Goal: Task Accomplishment & Management: Manage account settings

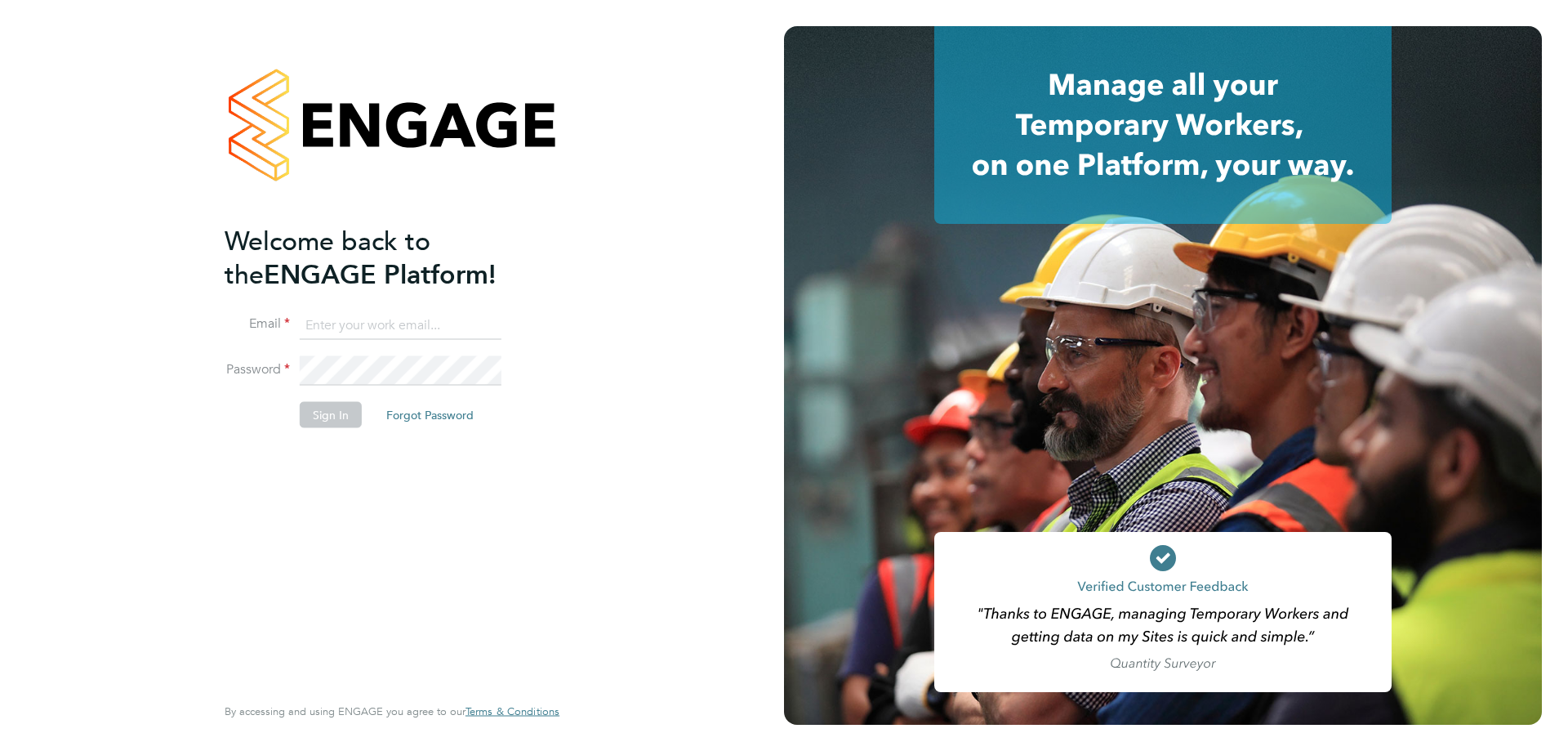
type input "alyssa.smith@linearrecruitment.co.uk"
click at [357, 410] on button "Sign In" at bounding box center [331, 414] width 62 height 26
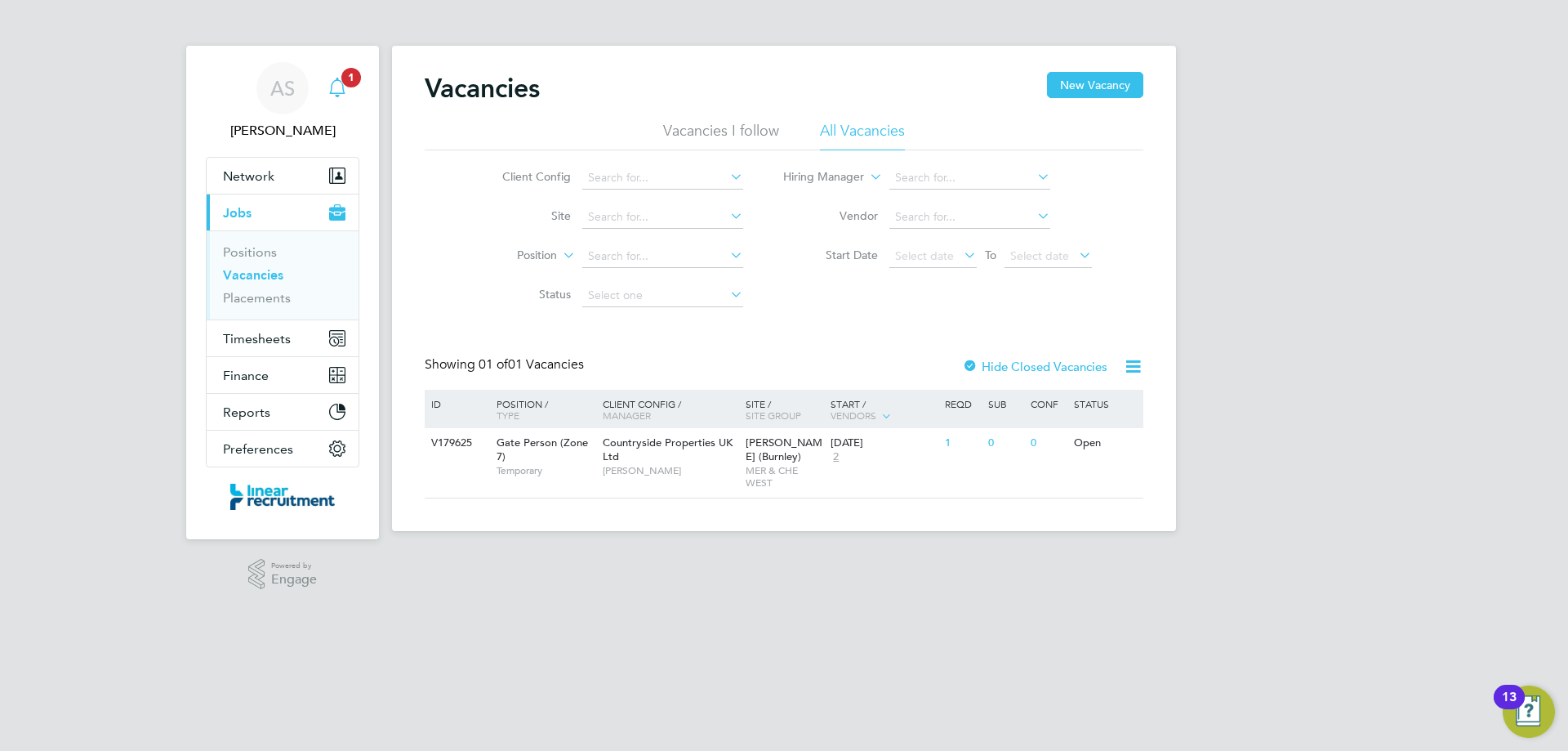
click at [336, 80] on icon "Main navigation" at bounding box center [336, 86] width 15 height 16
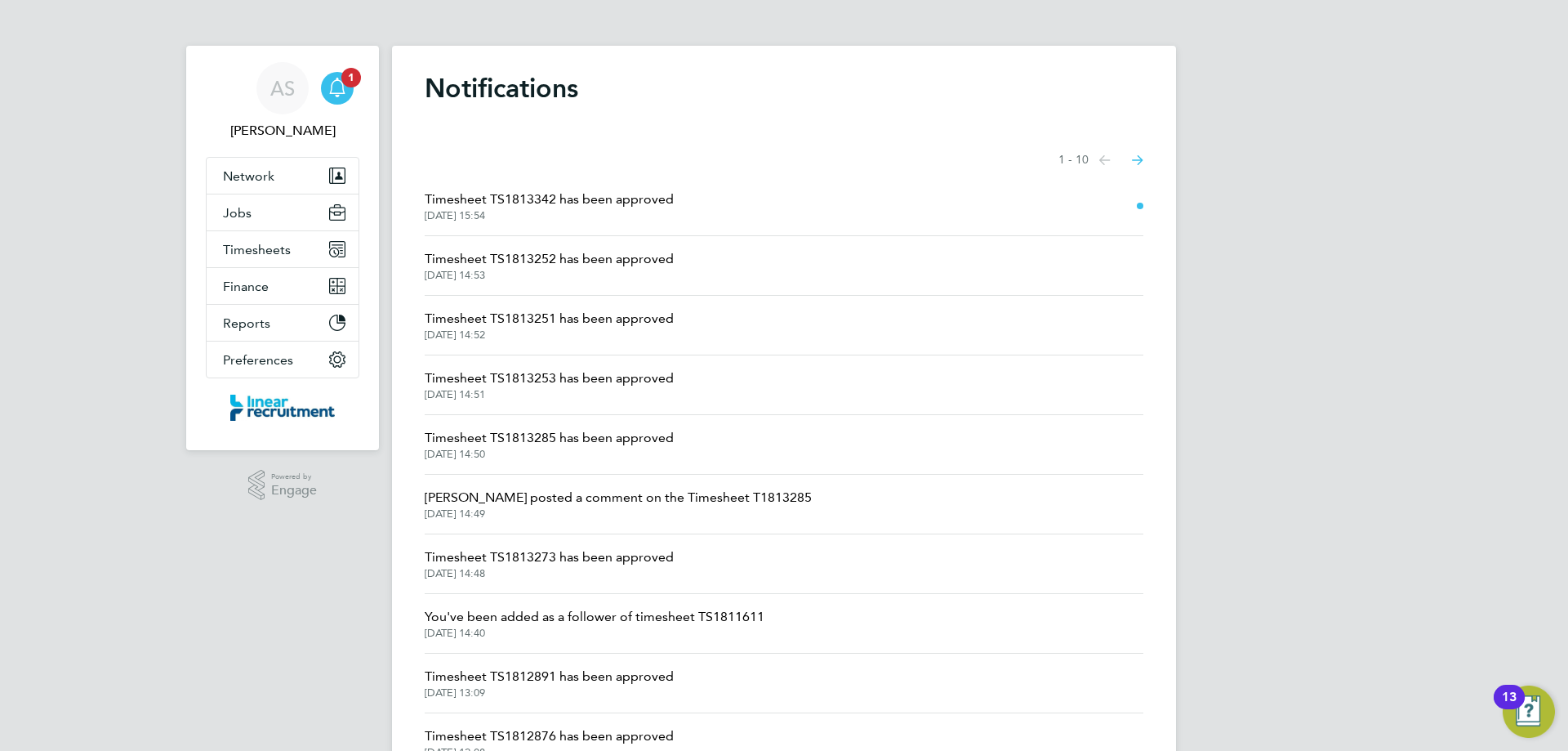
click at [630, 210] on span "01 Sep 2025, 15:54" at bounding box center [549, 215] width 249 height 13
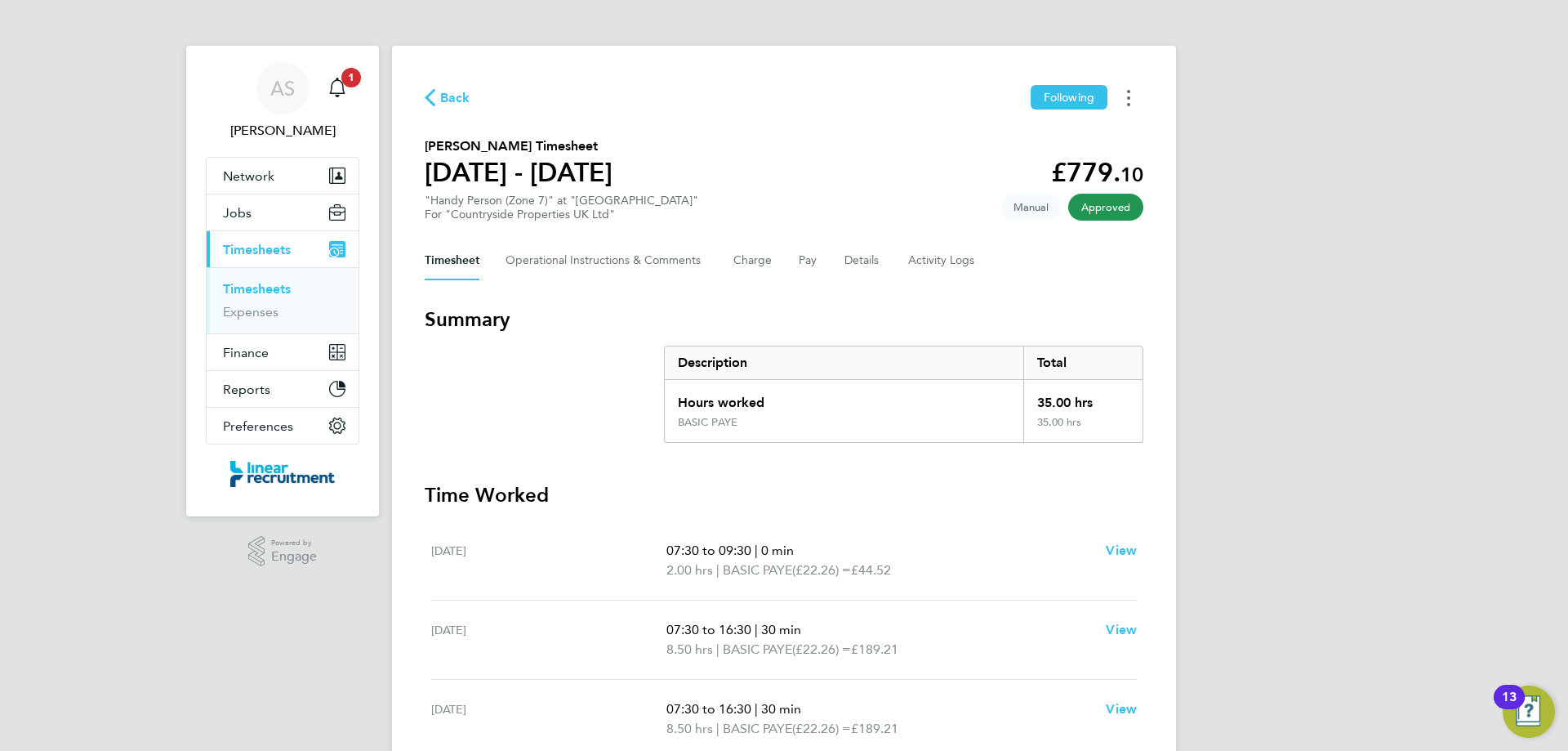
click at [1127, 95] on button "Timesheets Menu" at bounding box center [1129, 97] width 30 height 25
click at [1033, 135] on link "Download timesheet" at bounding box center [1046, 134] width 196 height 33
click at [456, 100] on span "Back" at bounding box center [455, 98] width 30 height 19
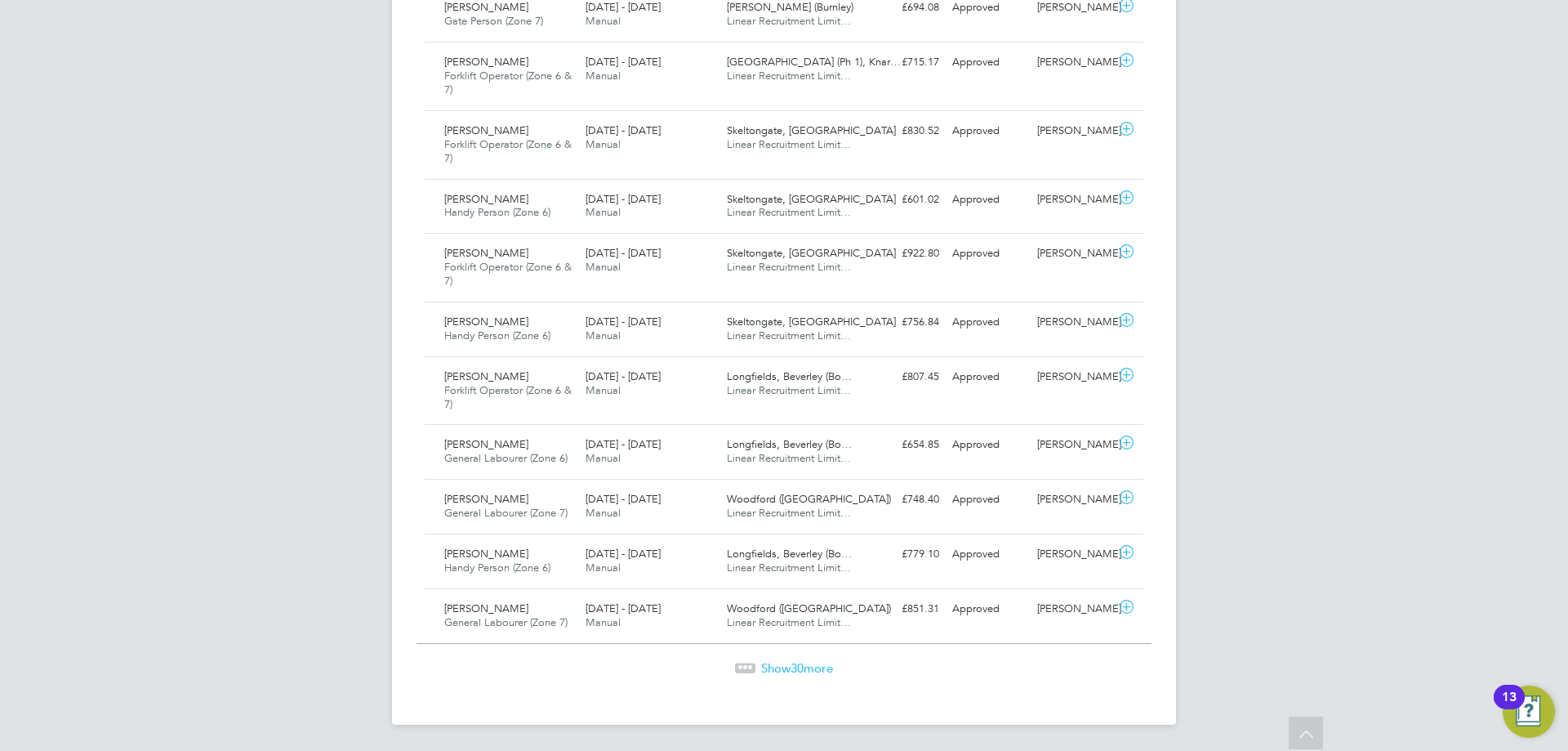
click at [809, 669] on span "Show 30 more" at bounding box center [797, 667] width 72 height 15
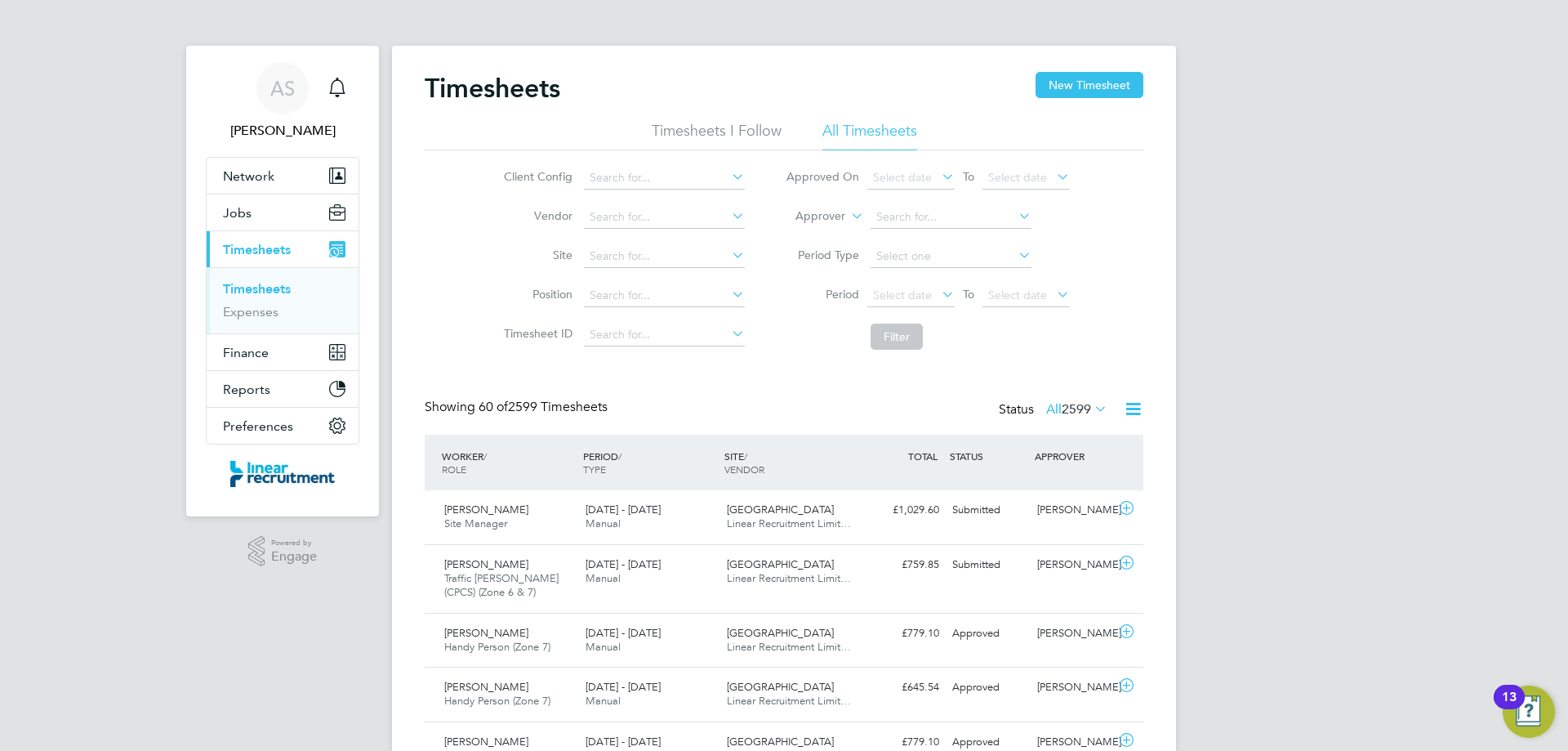
click at [718, 127] on li "Timesheets I Follow" at bounding box center [716, 136] width 130 height 30
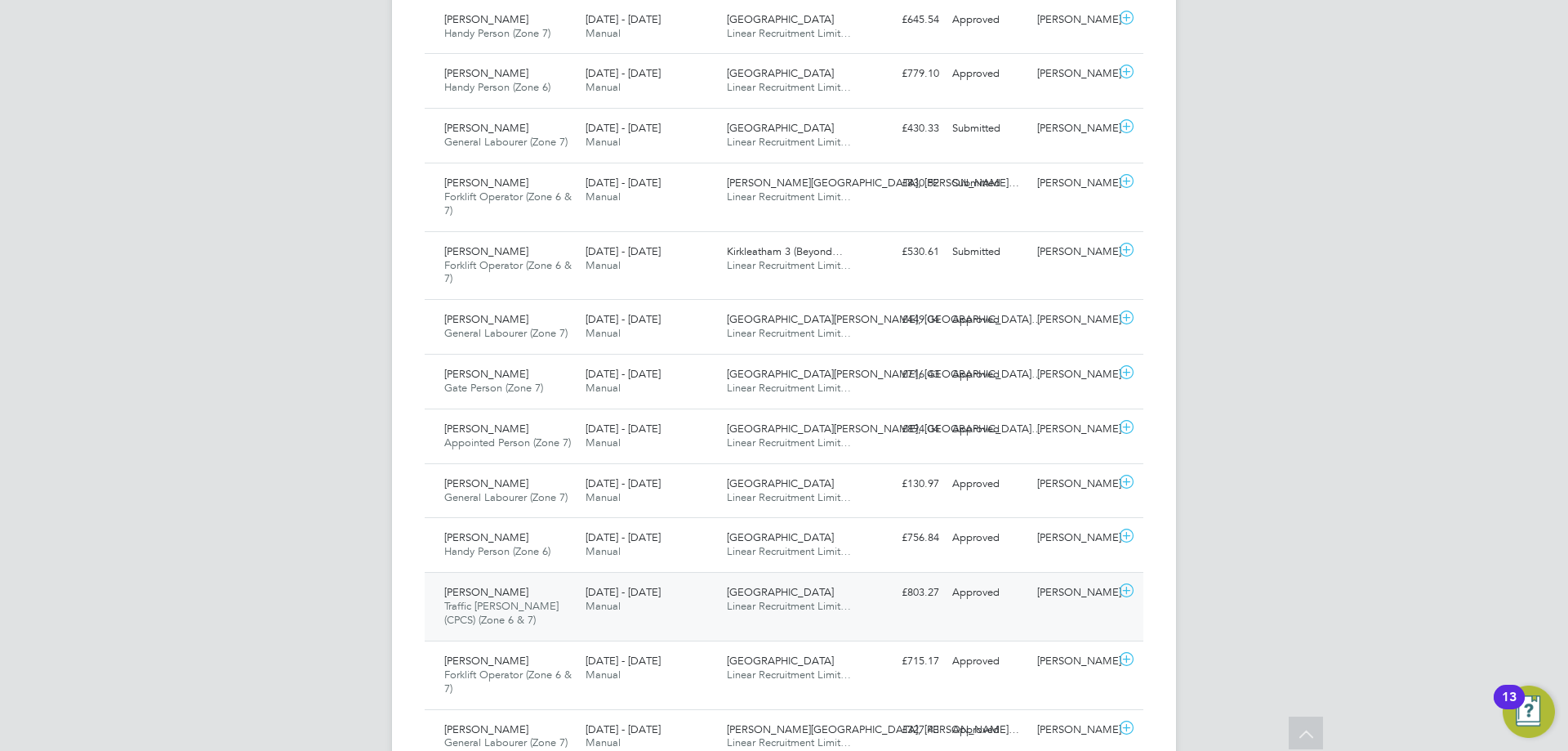
click at [758, 606] on span "Linear Recruitment Limit…" at bounding box center [788, 606] width 124 height 13
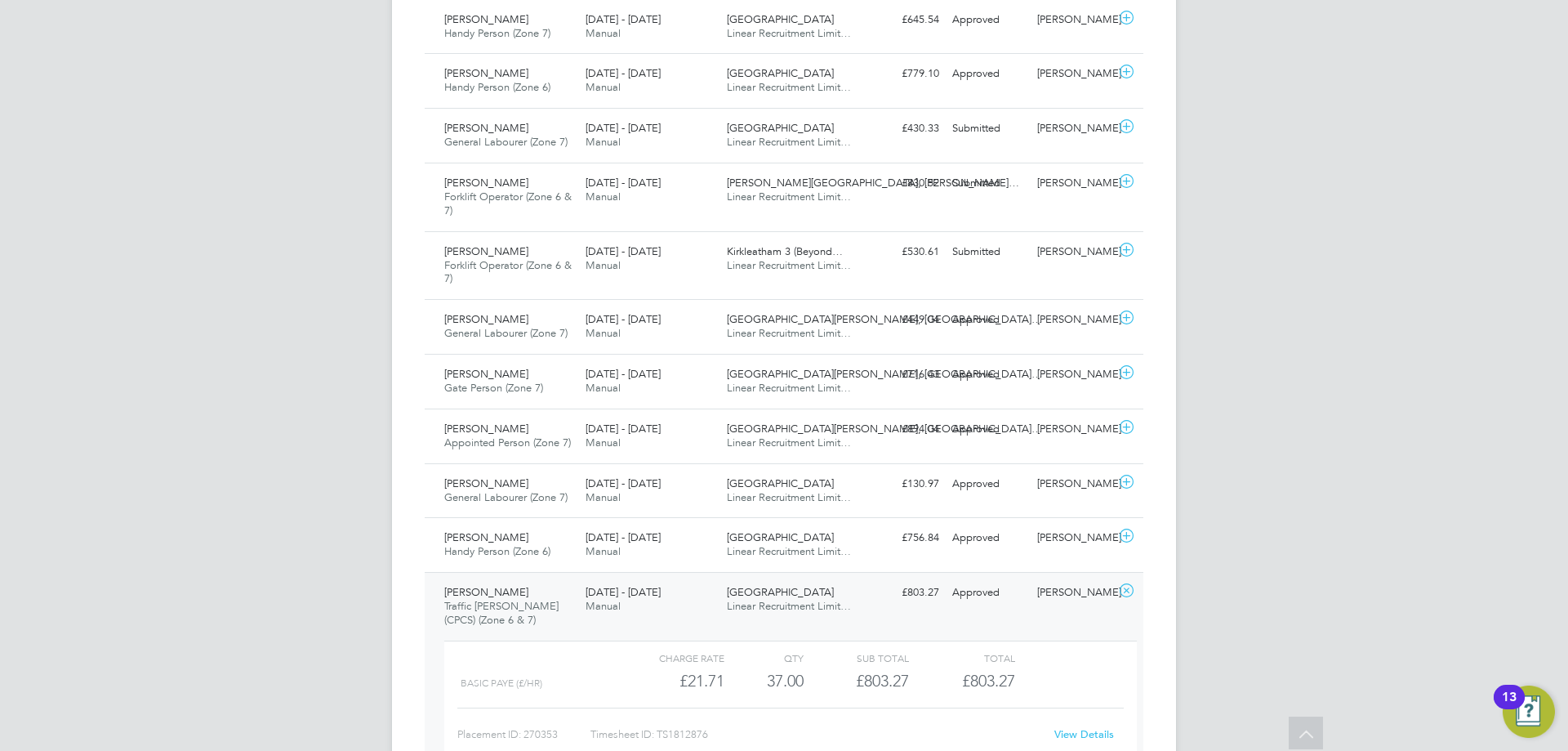
click at [1078, 731] on link "View Details" at bounding box center [1084, 734] width 60 height 13
click at [145, 748] on div "AS Alyssa Smith Notifications Applications: Network Team Members Businesses Sit…" at bounding box center [784, 634] width 1568 height 2495
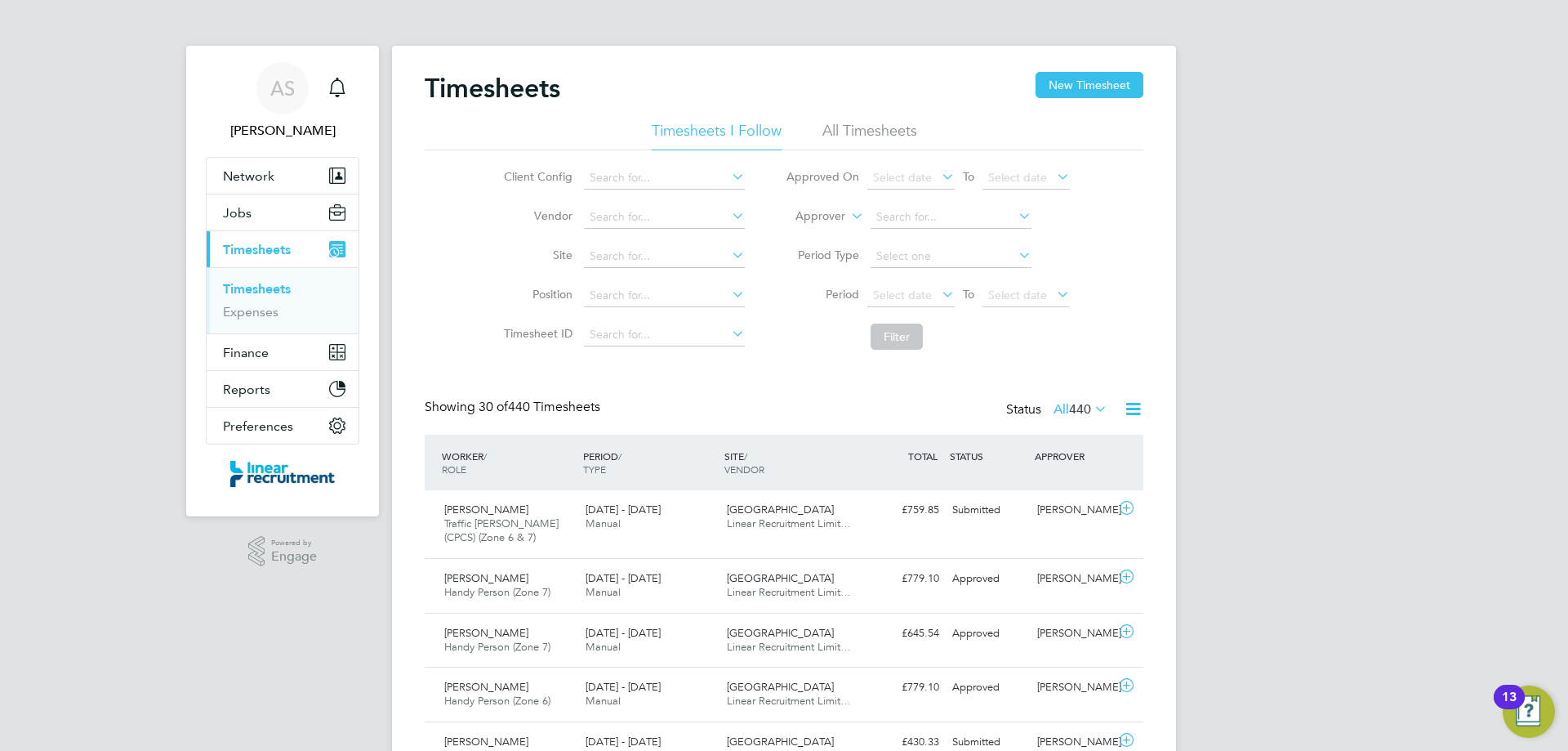
drag, startPoint x: 437, startPoint y: 381, endPoint x: 423, endPoint y: 381, distance: 14.0
click at [274, 216] on button "Jobs" at bounding box center [283, 212] width 152 height 36
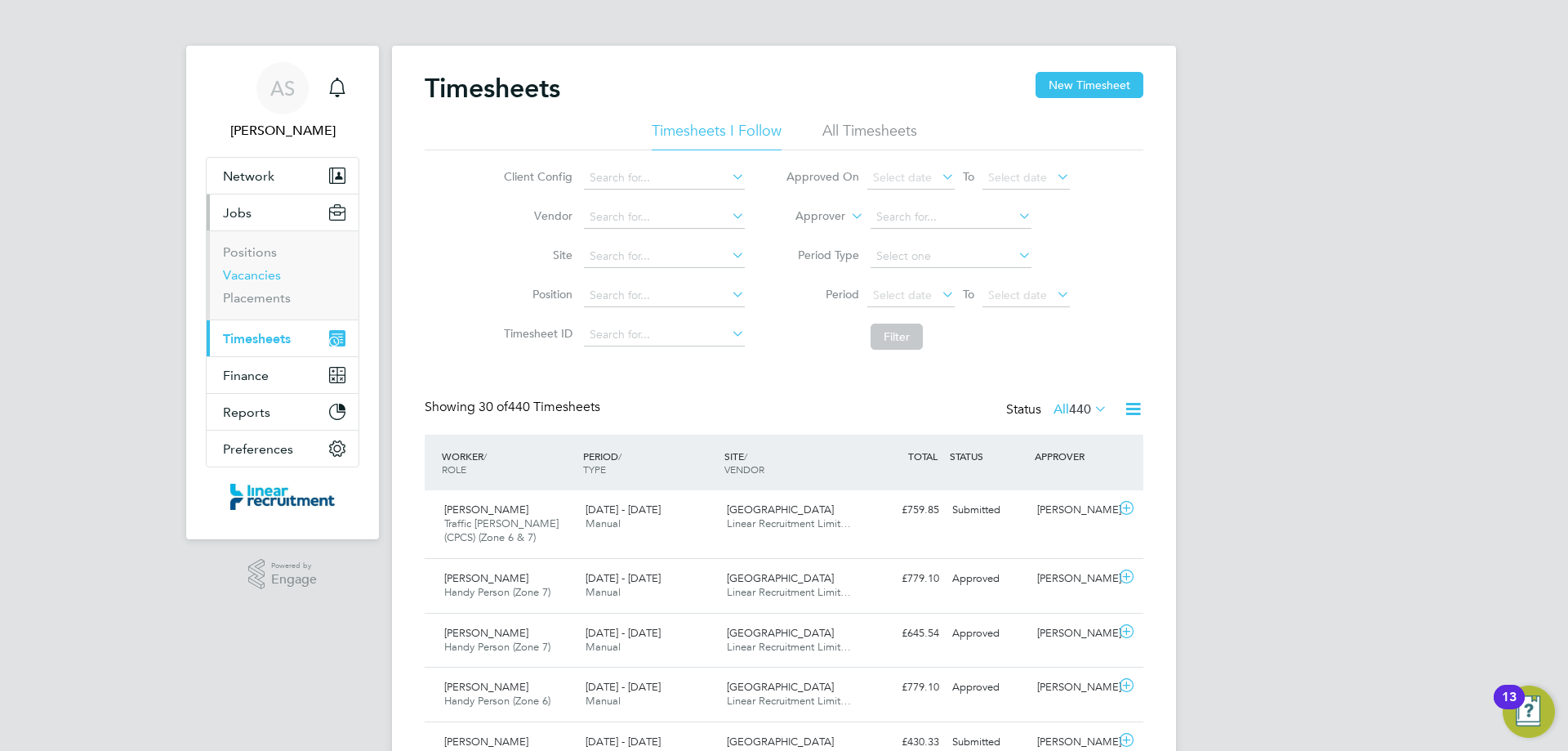
click at [256, 282] on link "Vacancies" at bounding box center [252, 275] width 58 height 15
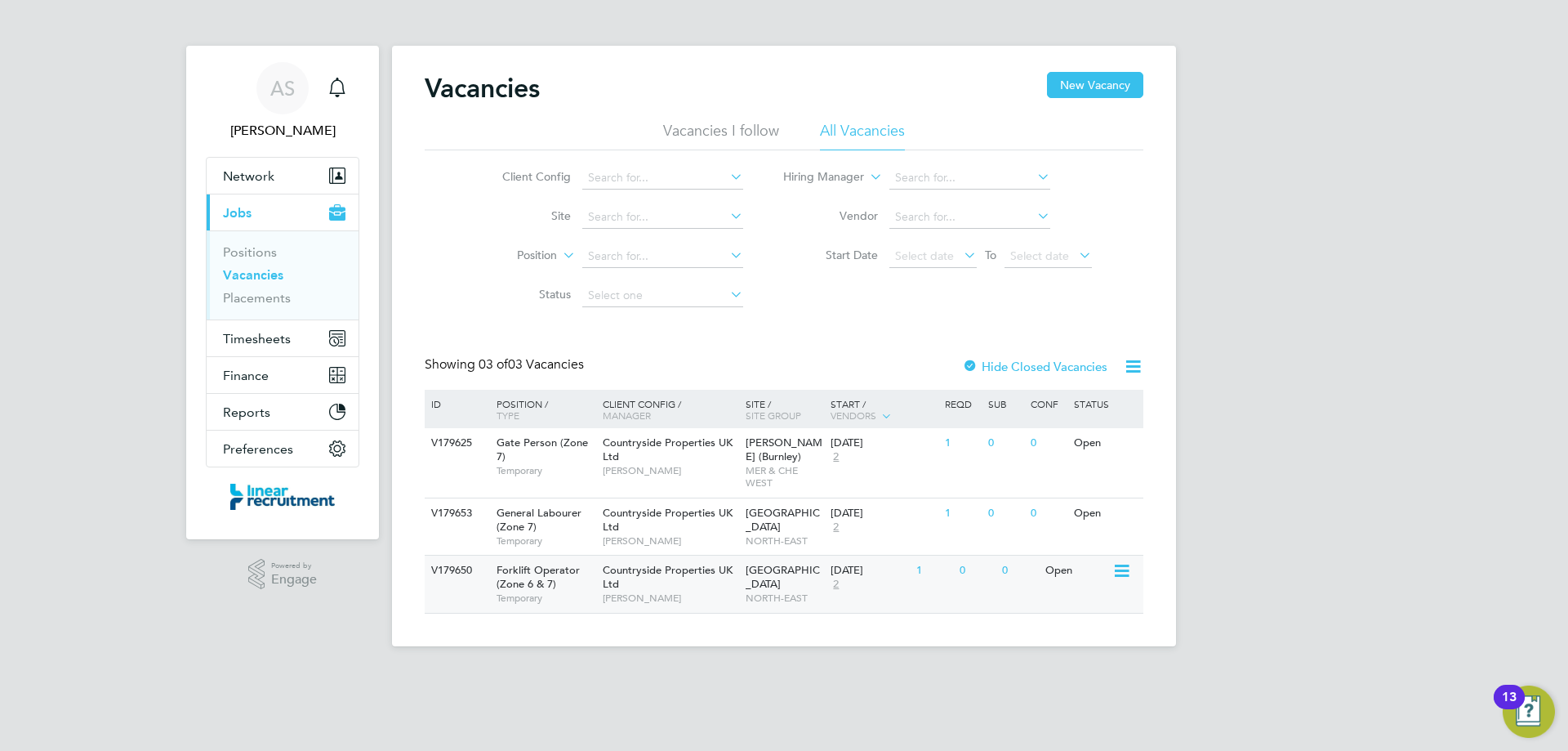
click at [1126, 572] on icon at bounding box center [1120, 571] width 16 height 19
click at [1083, 605] on li "View Details" at bounding box center [1083, 609] width 95 height 23
click at [288, 338] on span "Timesheets" at bounding box center [257, 338] width 68 height 15
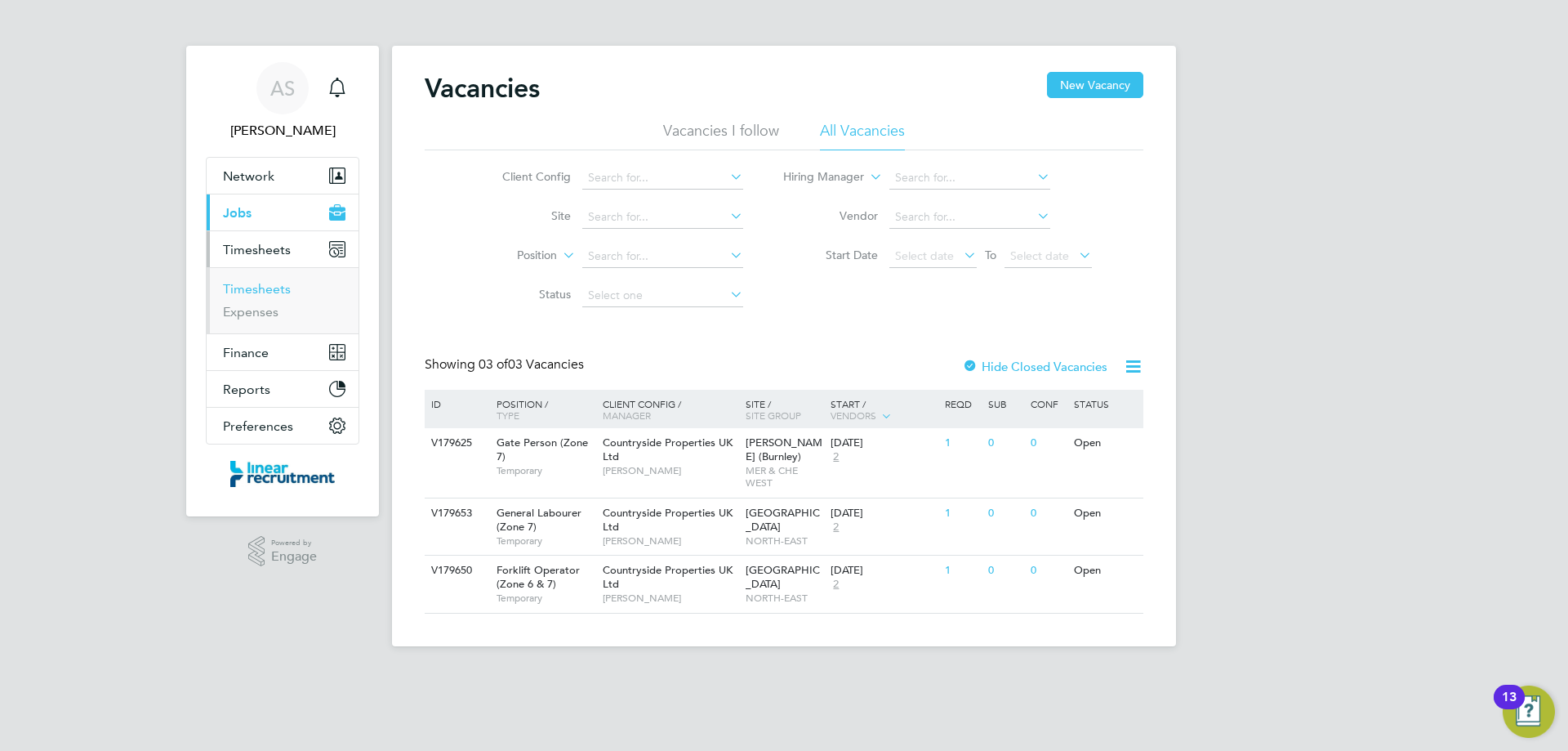
click at [263, 290] on link "Timesheets" at bounding box center [257, 288] width 68 height 15
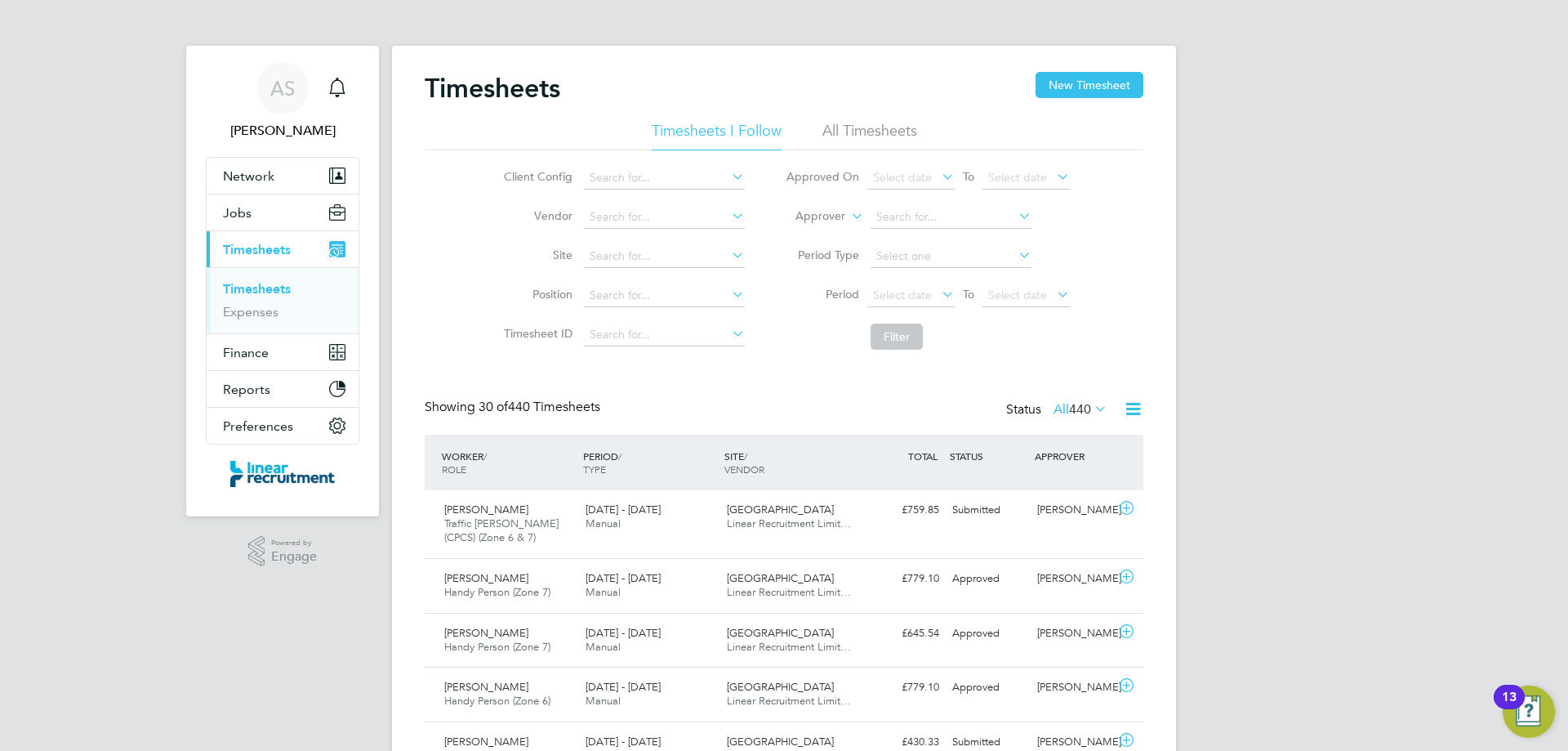
scroll to position [41, 142]
click at [1099, 94] on button "New Timesheet" at bounding box center [1089, 85] width 108 height 26
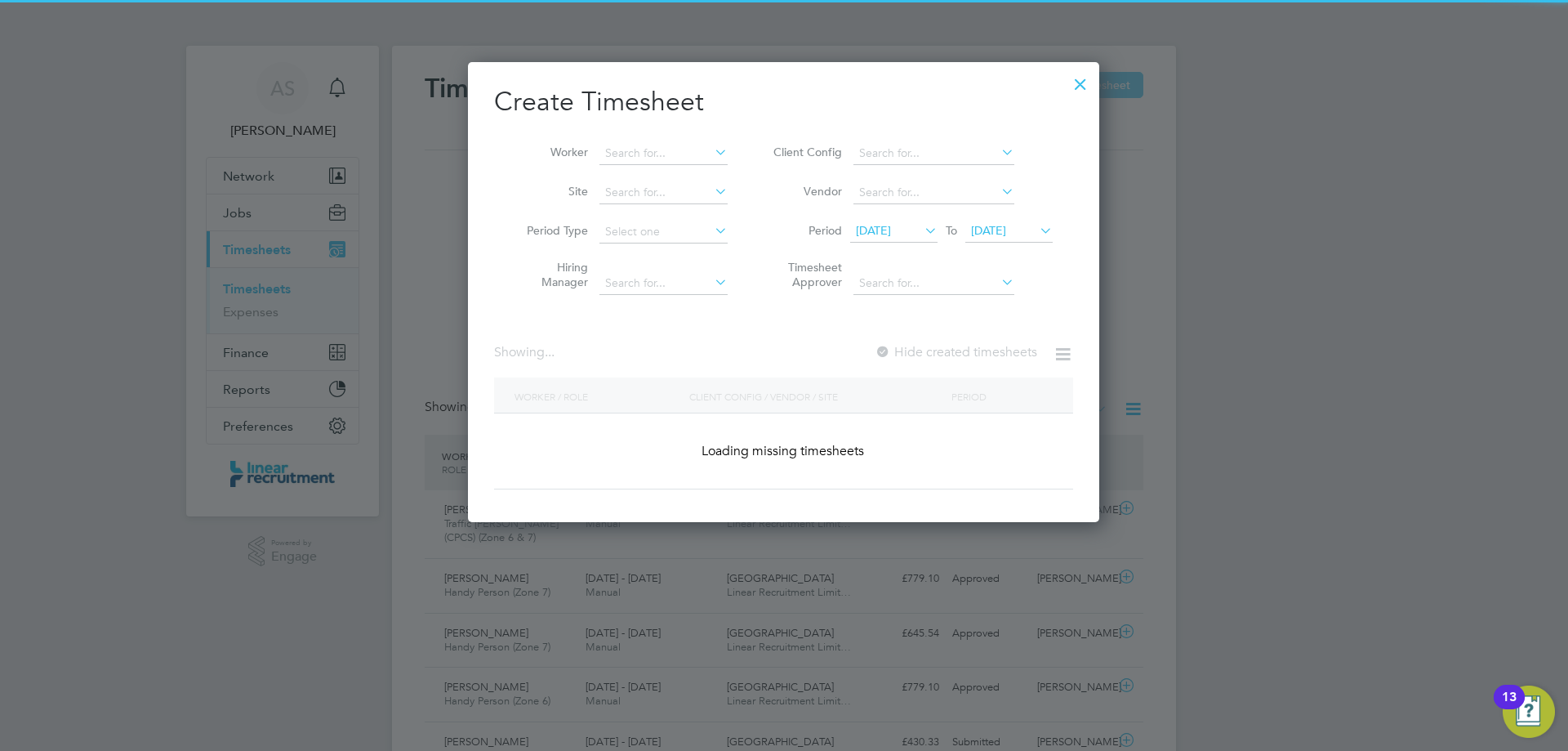
scroll to position [1340, 633]
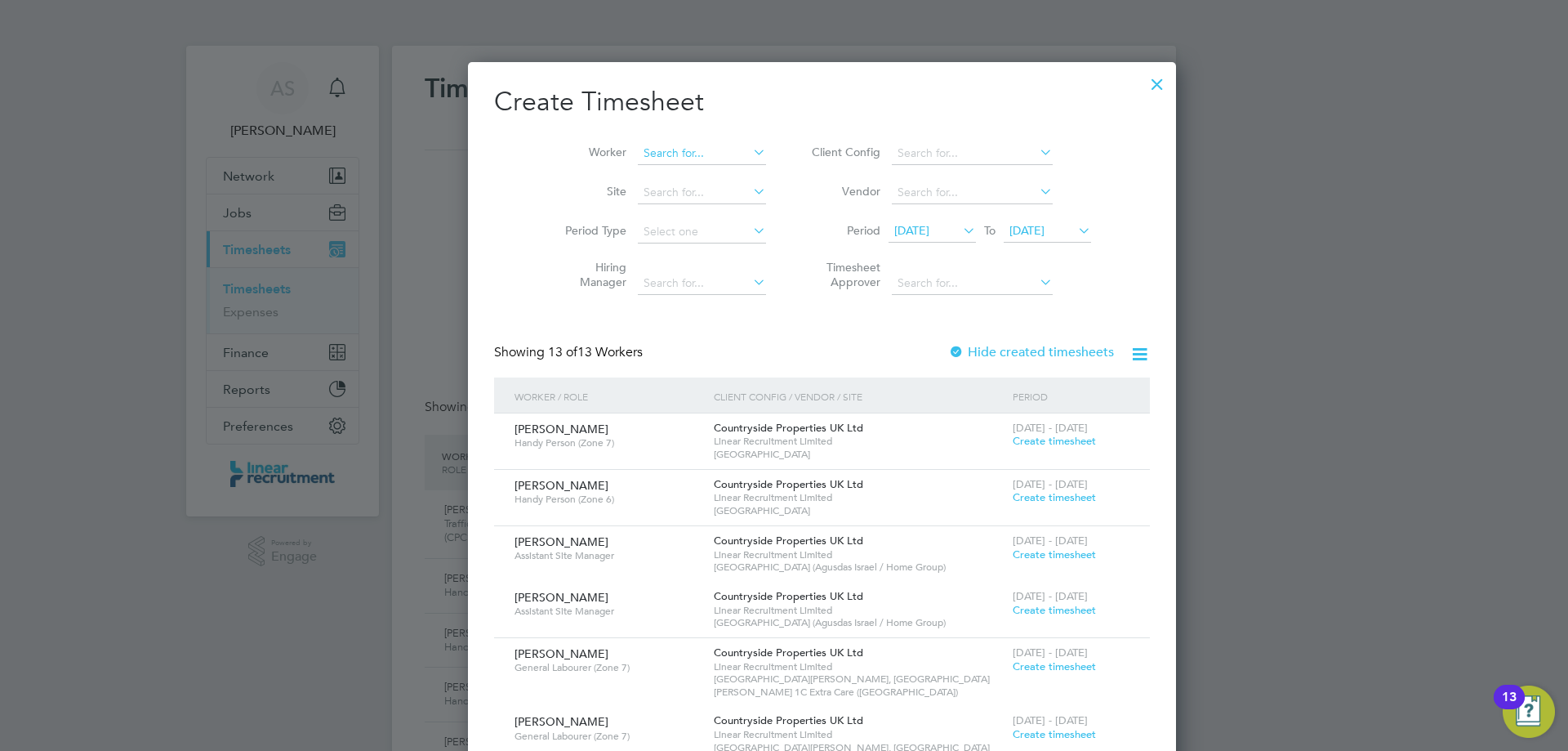
click at [665, 156] on input at bounding box center [702, 154] width 128 height 23
click at [650, 195] on li "Shau n Longthorne" at bounding box center [670, 197] width 143 height 22
type input "[PERSON_NAME]"
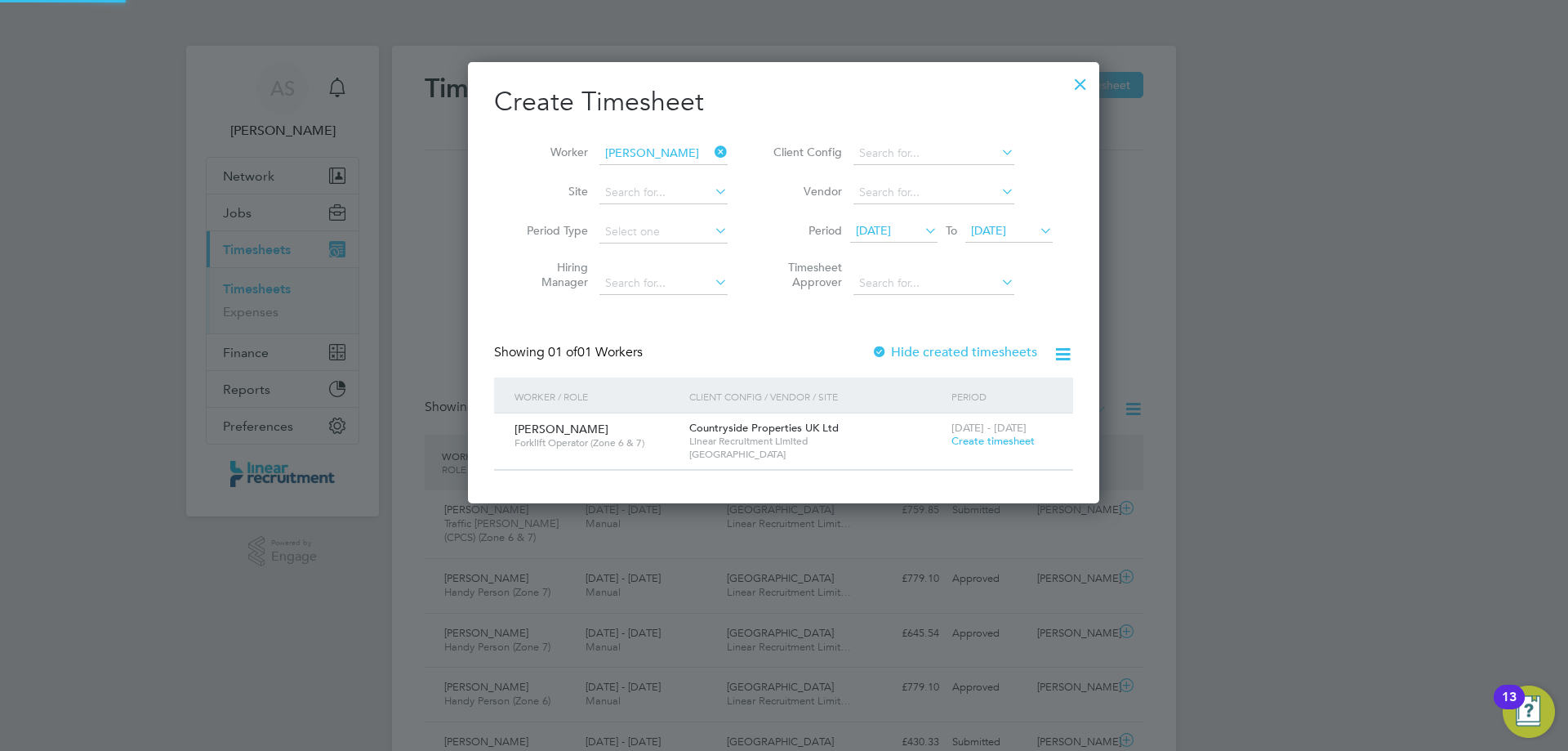
scroll to position [440, 633]
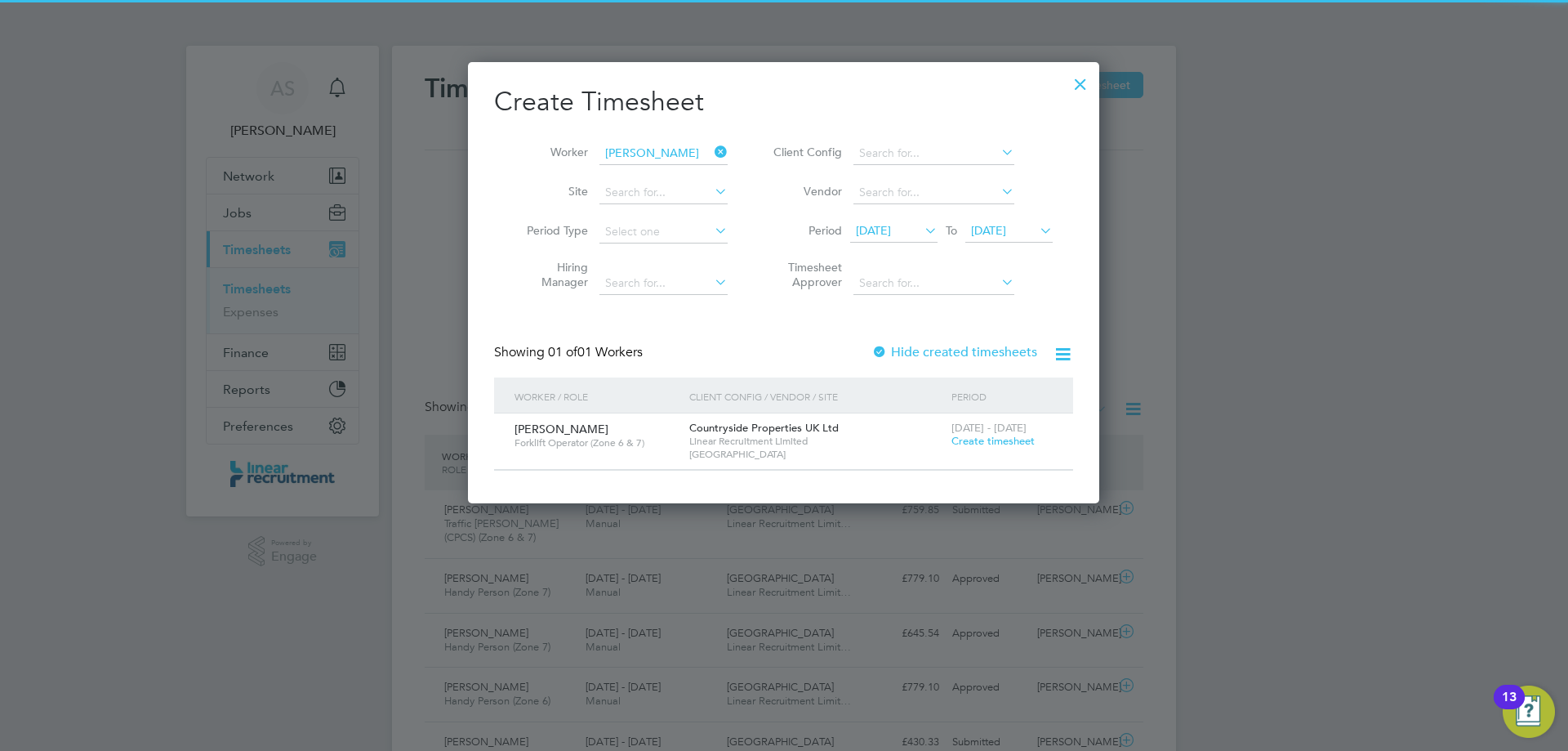
click at [986, 442] on span "Create timesheet" at bounding box center [993, 440] width 84 height 13
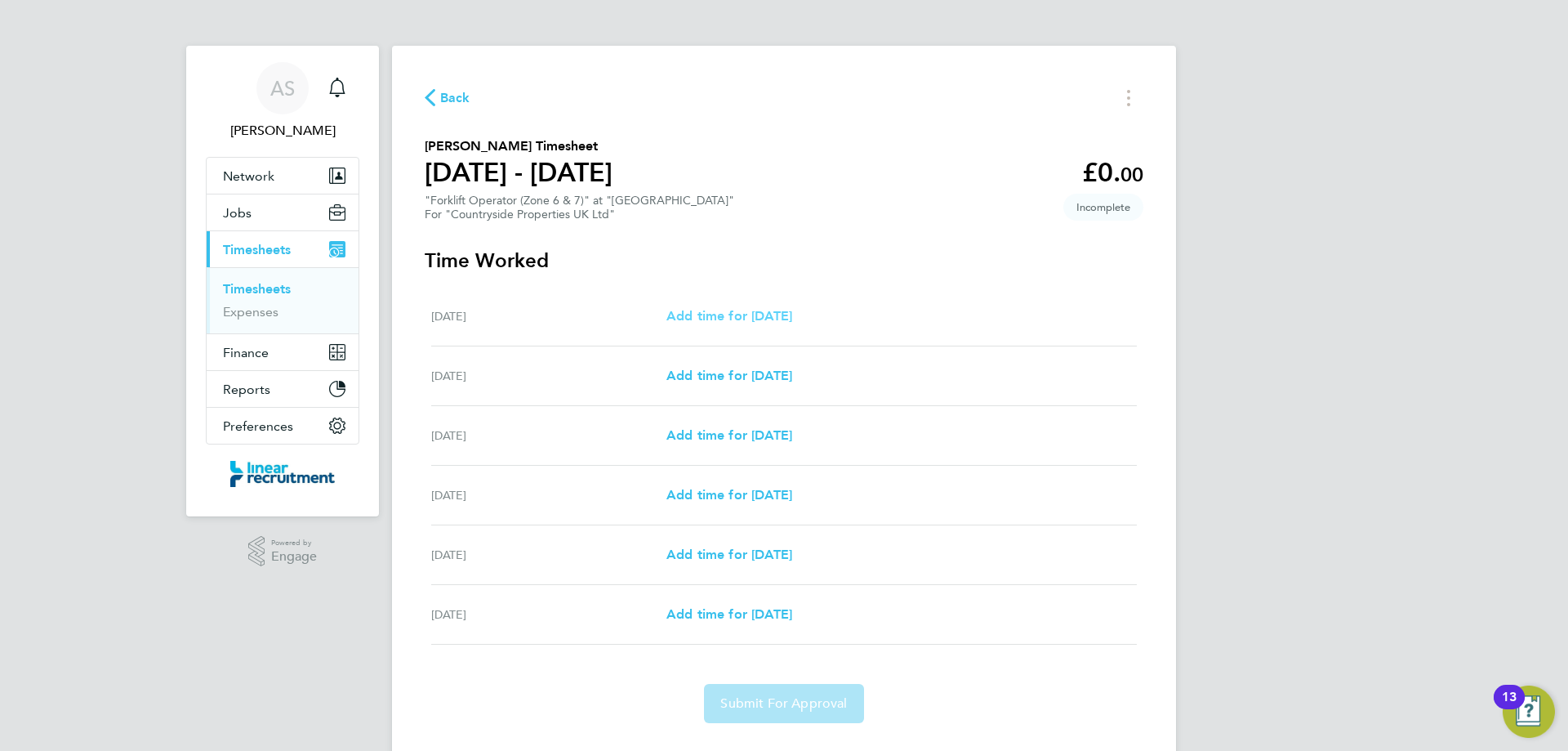
click at [684, 317] on span "Add time for Tue 26 Aug" at bounding box center [729, 315] width 126 height 15
select select "30"
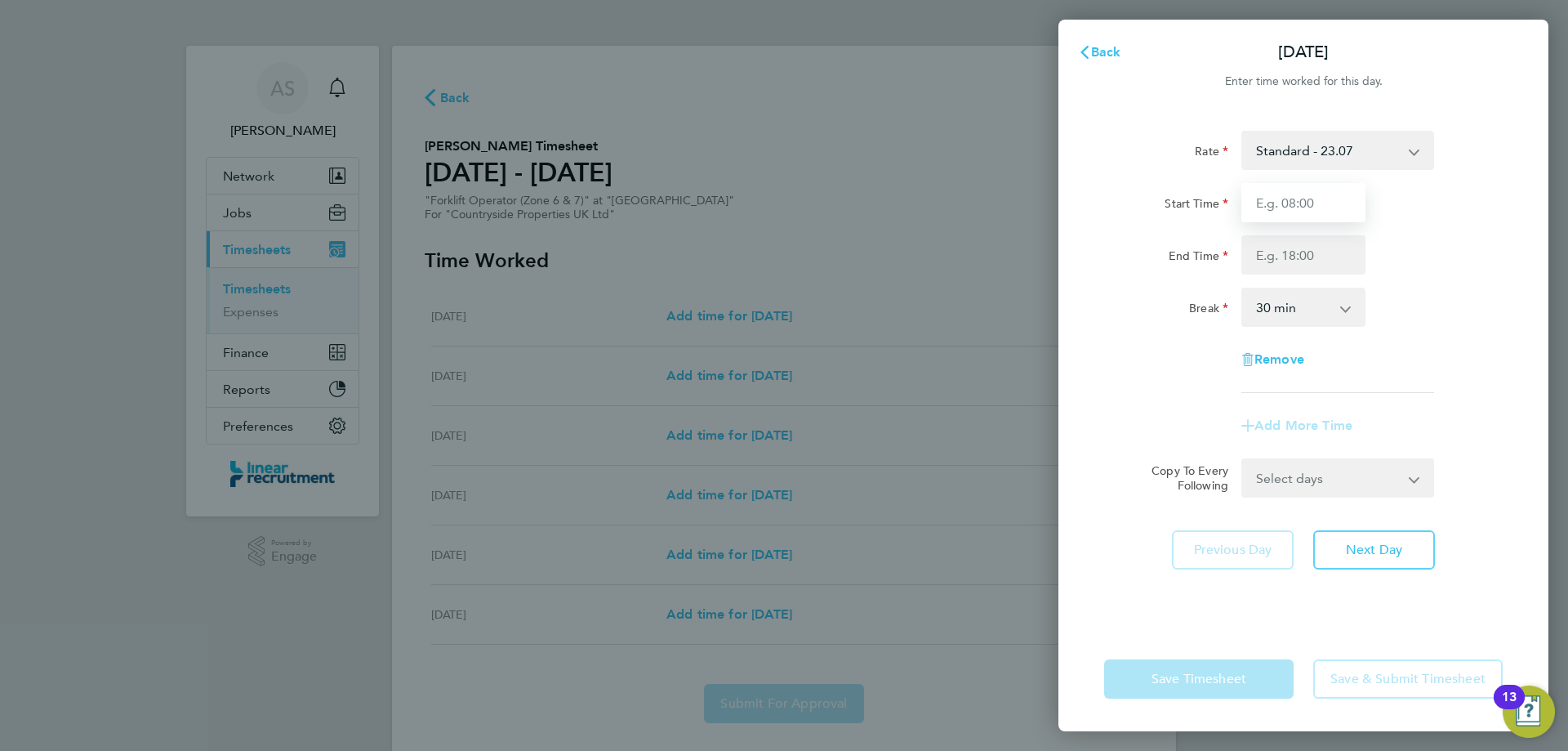
click at [1281, 190] on input "Start Time" at bounding box center [1303, 202] width 124 height 39
type input "07:30"
click at [1305, 255] on input "End Time" at bounding box center [1303, 255] width 124 height 39
type input "16:00"
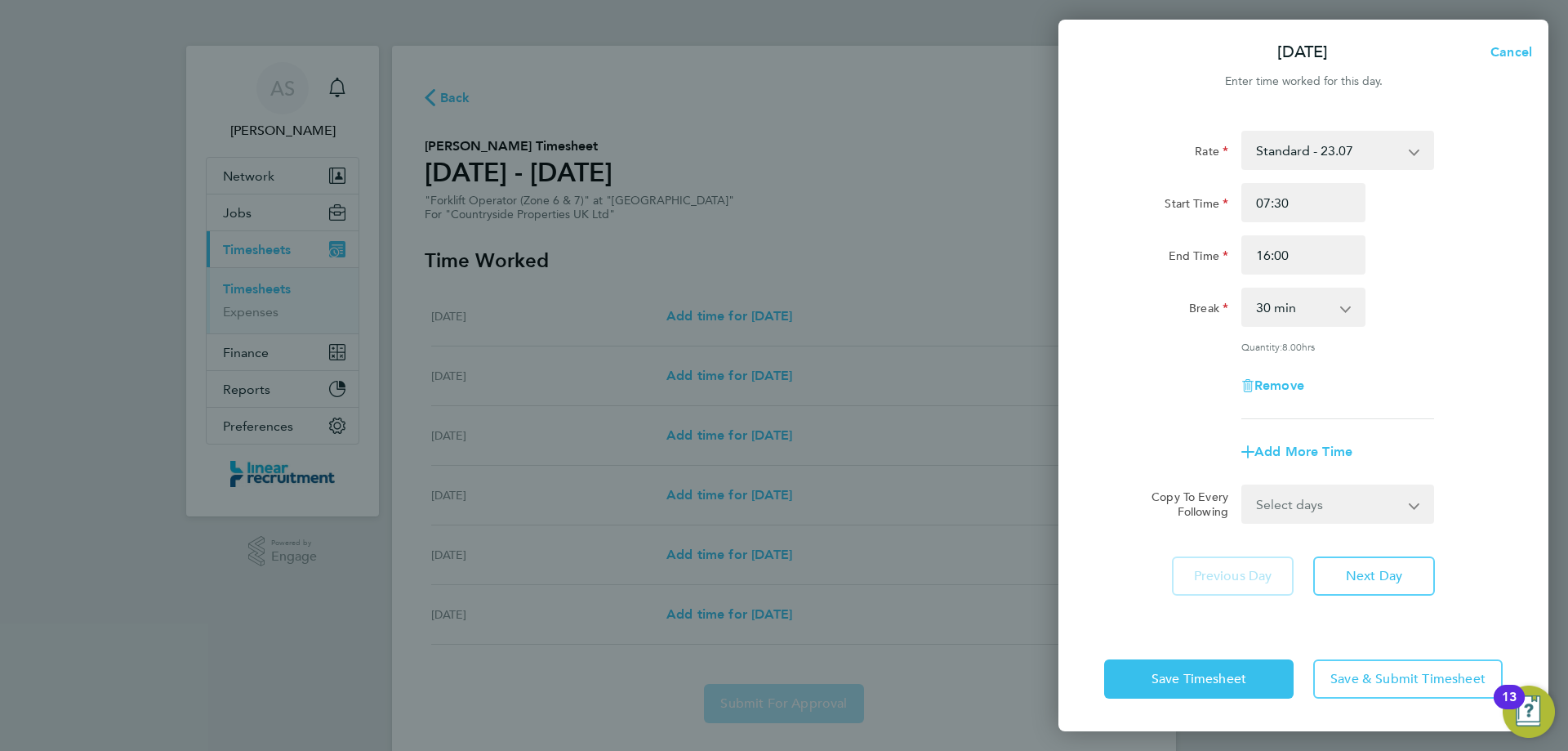
click at [1466, 301] on div "Break 0 min 15 min 30 min 45 min 60 min 75 min 90 min" at bounding box center [1304, 307] width 411 height 39
click at [1321, 500] on select "Select days Day Weekday (Mon-Fri) Weekend (Sat-Sun) Wednesday Thursday Friday S…" at bounding box center [1329, 504] width 171 height 36
select select "DAY"
click at [1243, 487] on select "Select days Day Weekday (Mon-Fri) Weekend (Sat-Sun) Wednesday Thursday Friday S…" at bounding box center [1329, 504] width 171 height 36
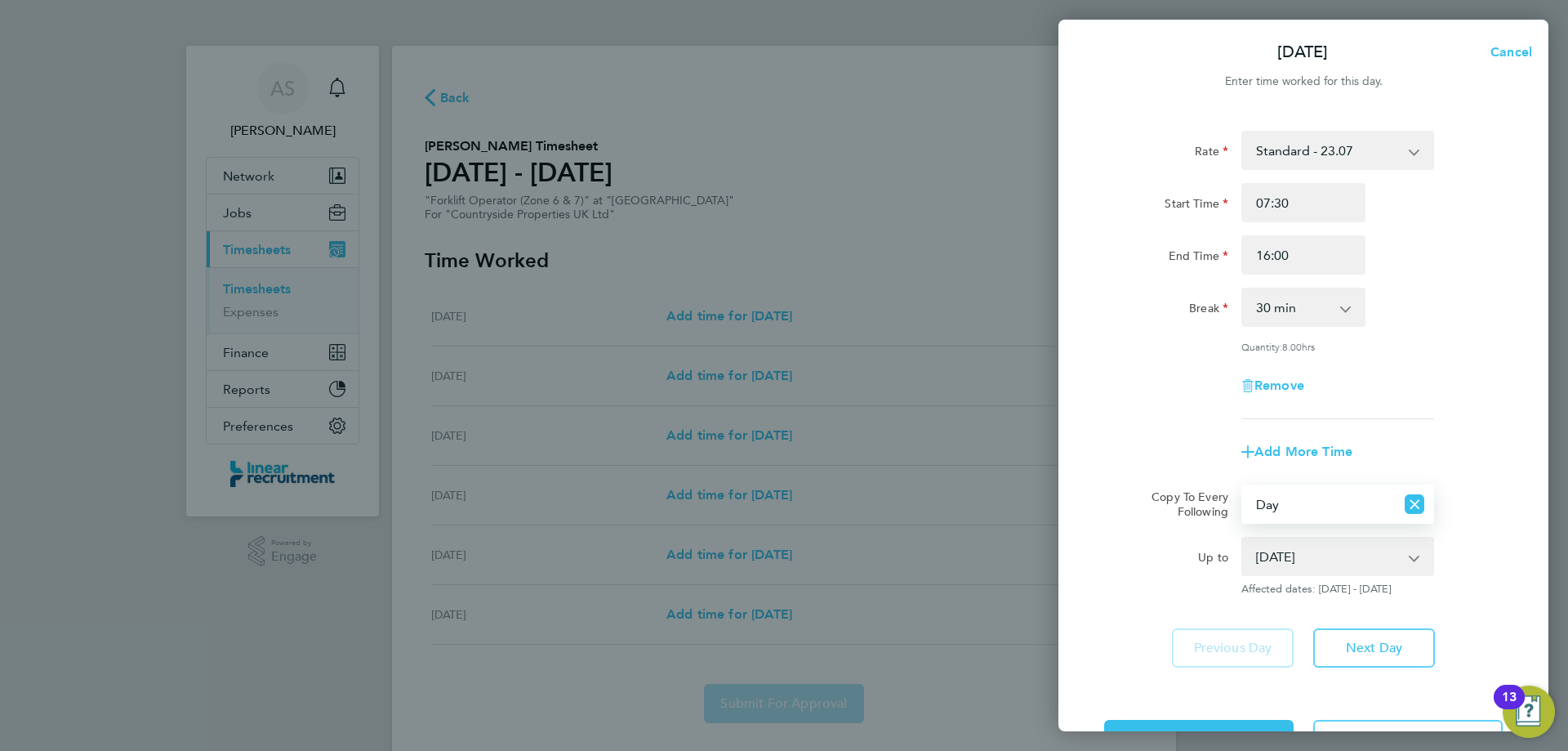
click at [1331, 560] on select "27 Aug 2025 28 Aug 2025 29 Aug 2025 30 Aug 2025 31 Aug 2025" at bounding box center [1328, 556] width 170 height 36
click at [1243, 538] on select "27 Aug 2025 28 Aug 2025 29 Aug 2025 30 Aug 2025 31 Aug 2025" at bounding box center [1328, 556] width 170 height 36
click at [1310, 559] on select "27 Aug 2025 28 Aug 2025 29 Aug 2025 30 Aug 2025 31 Aug 2025" at bounding box center [1328, 556] width 170 height 36
select select "2025-08-28"
click at [1243, 538] on select "27 Aug 2025 28 Aug 2025 29 Aug 2025 30 Aug 2025 31 Aug 2025" at bounding box center [1328, 556] width 170 height 36
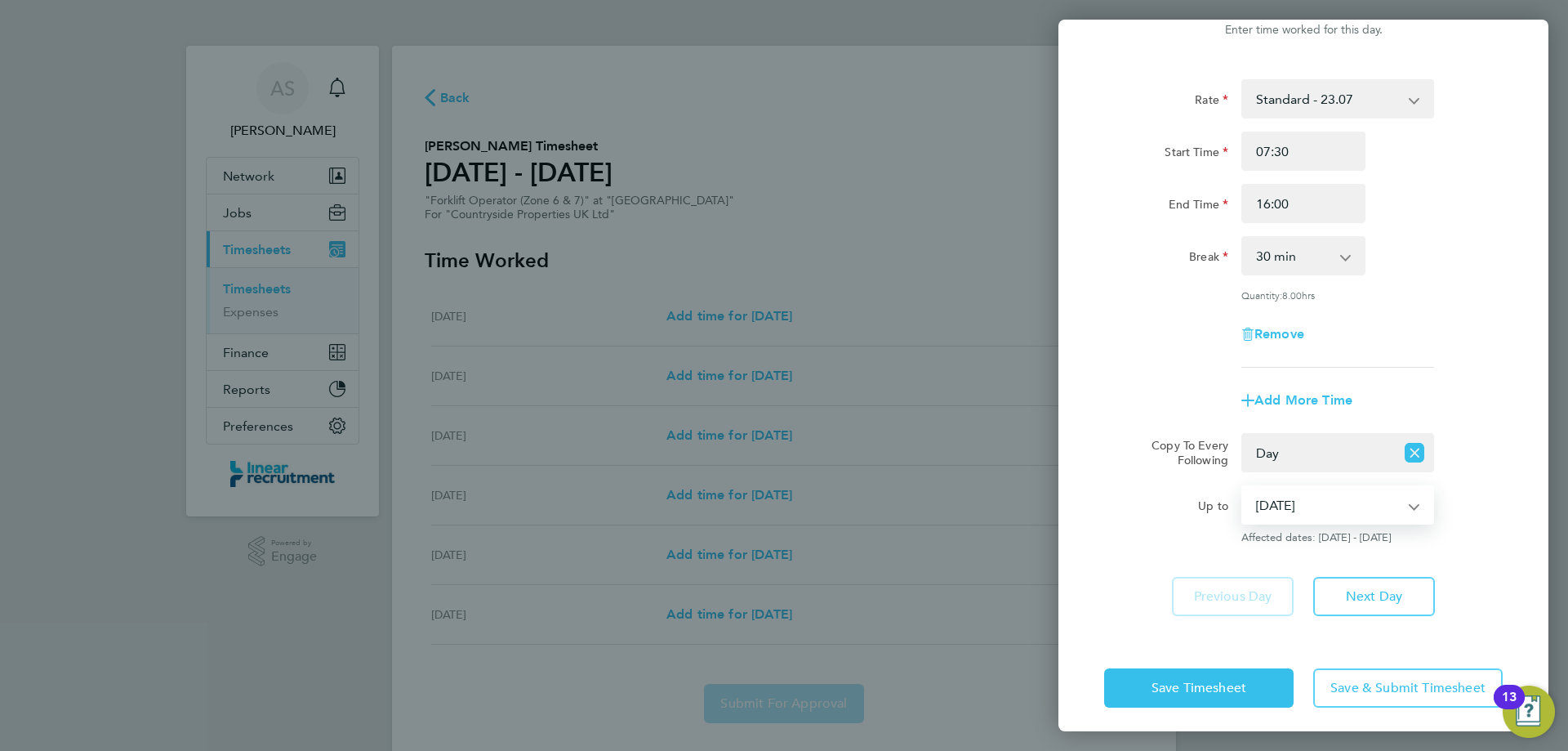
scroll to position [59, 0]
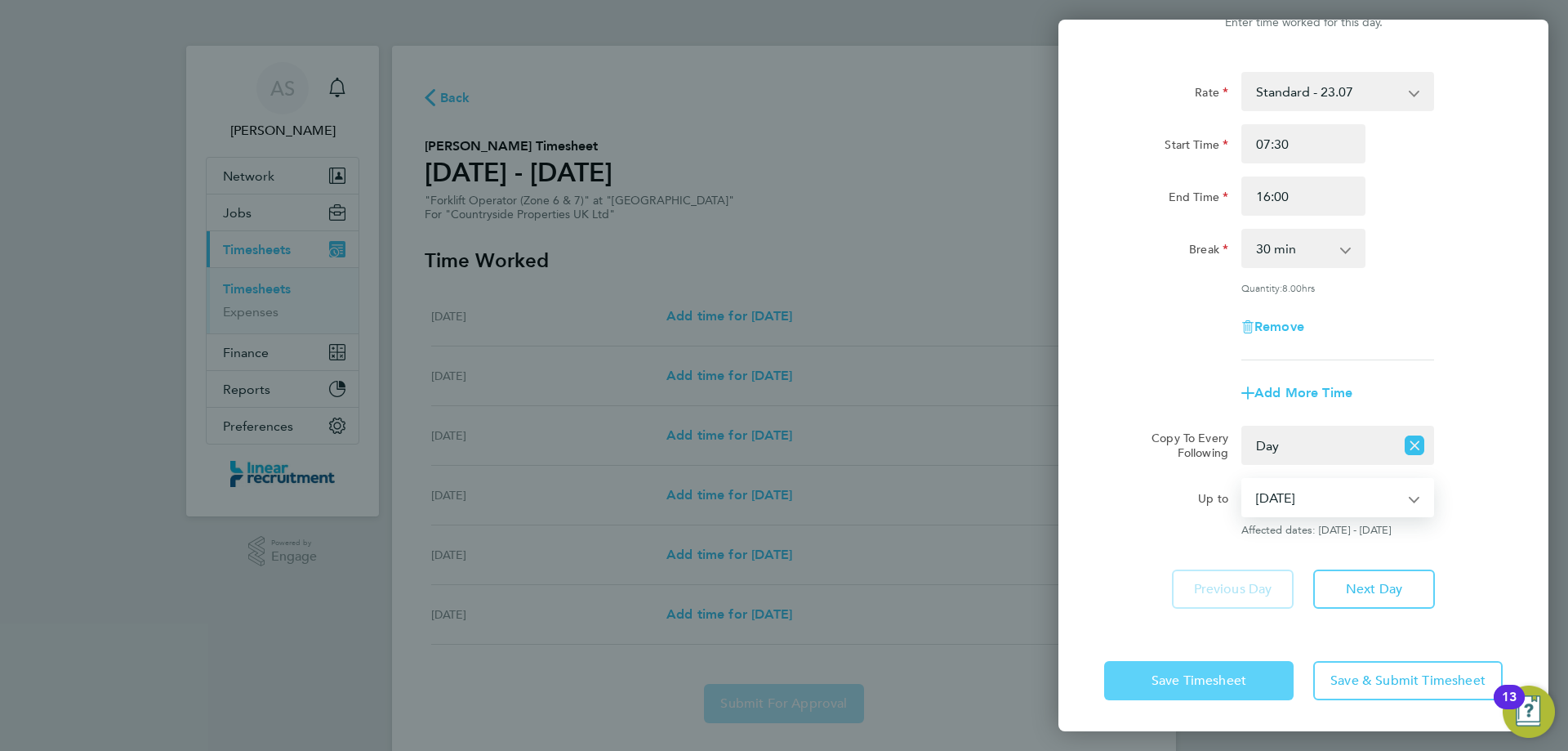
click at [1246, 669] on button "Save Timesheet" at bounding box center [1199, 680] width 189 height 39
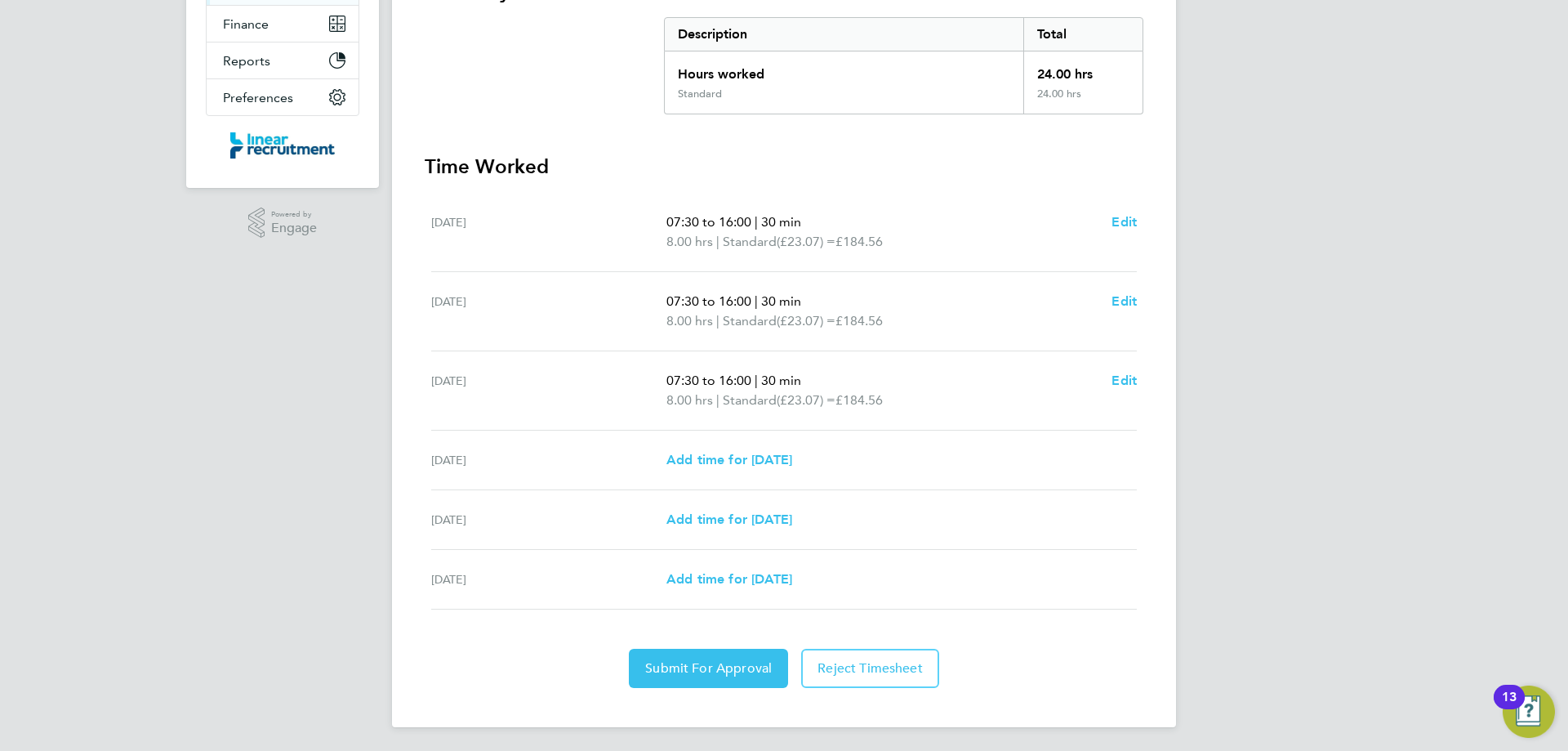
scroll to position [331, 0]
click at [709, 460] on span "Add time for Fri 29 Aug" at bounding box center [729, 457] width 126 height 15
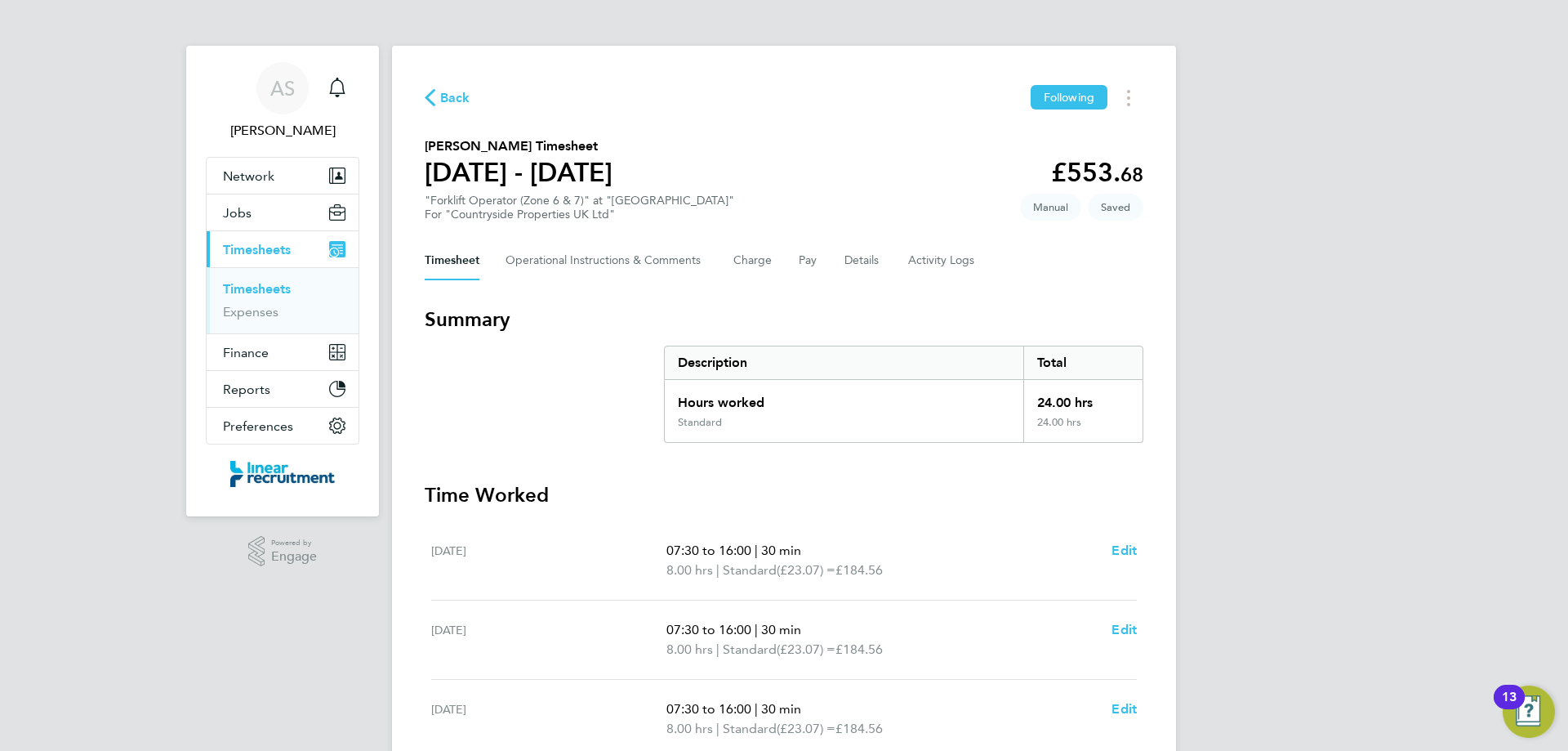
select select "30"
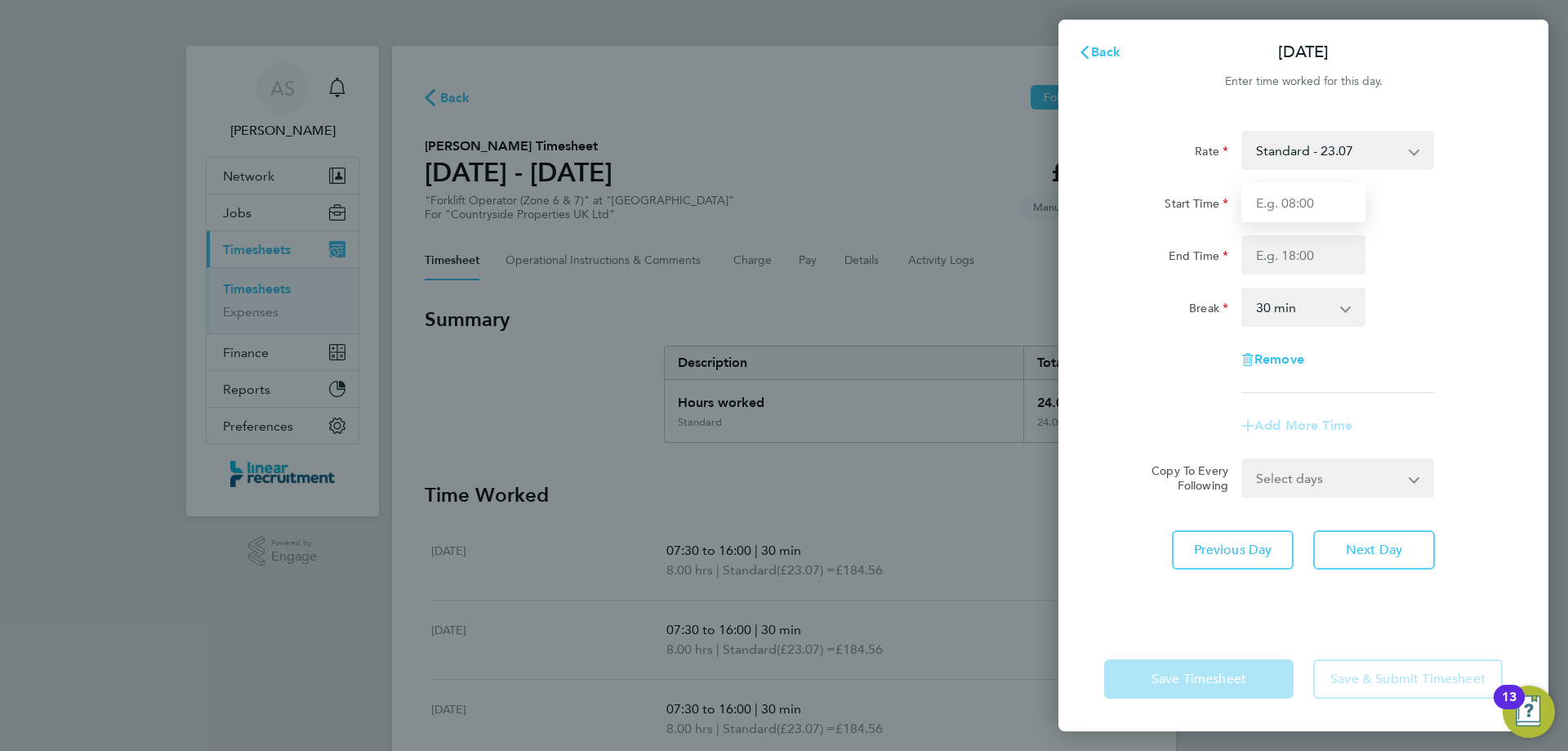
click at [1269, 194] on input "Start Time" at bounding box center [1303, 202] width 124 height 39
type input "07:30"
click at [1312, 253] on input "End Time" at bounding box center [1303, 255] width 124 height 39
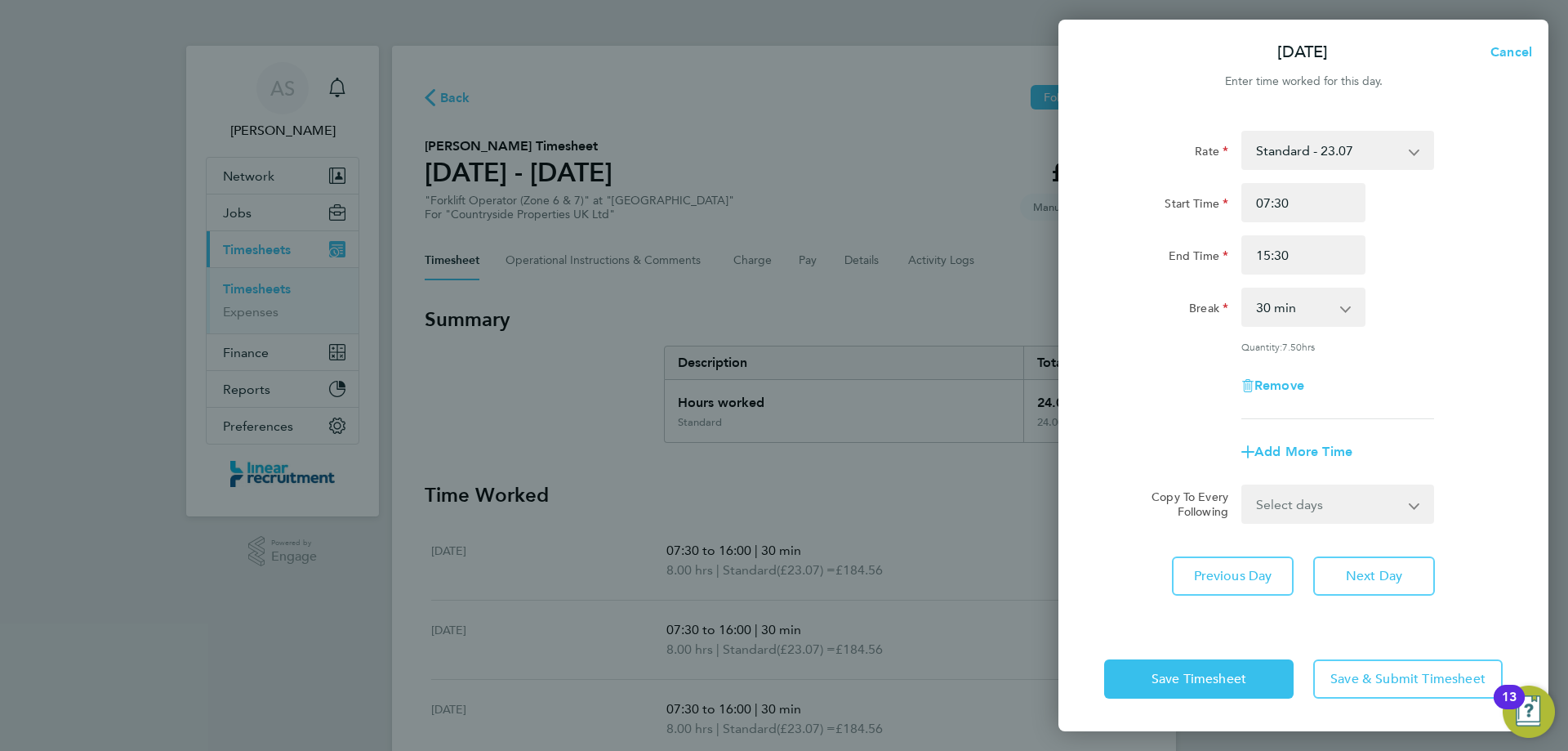
click at [1420, 369] on div "Remove" at bounding box center [1304, 386] width 411 height 39
click at [1295, 252] on input "15:30" at bounding box center [1303, 255] width 124 height 39
type input "15:00"
click at [1483, 251] on div "End Time 15:00" at bounding box center [1304, 255] width 411 height 39
click at [1240, 687] on span "Save Timesheet" at bounding box center [1199, 679] width 95 height 16
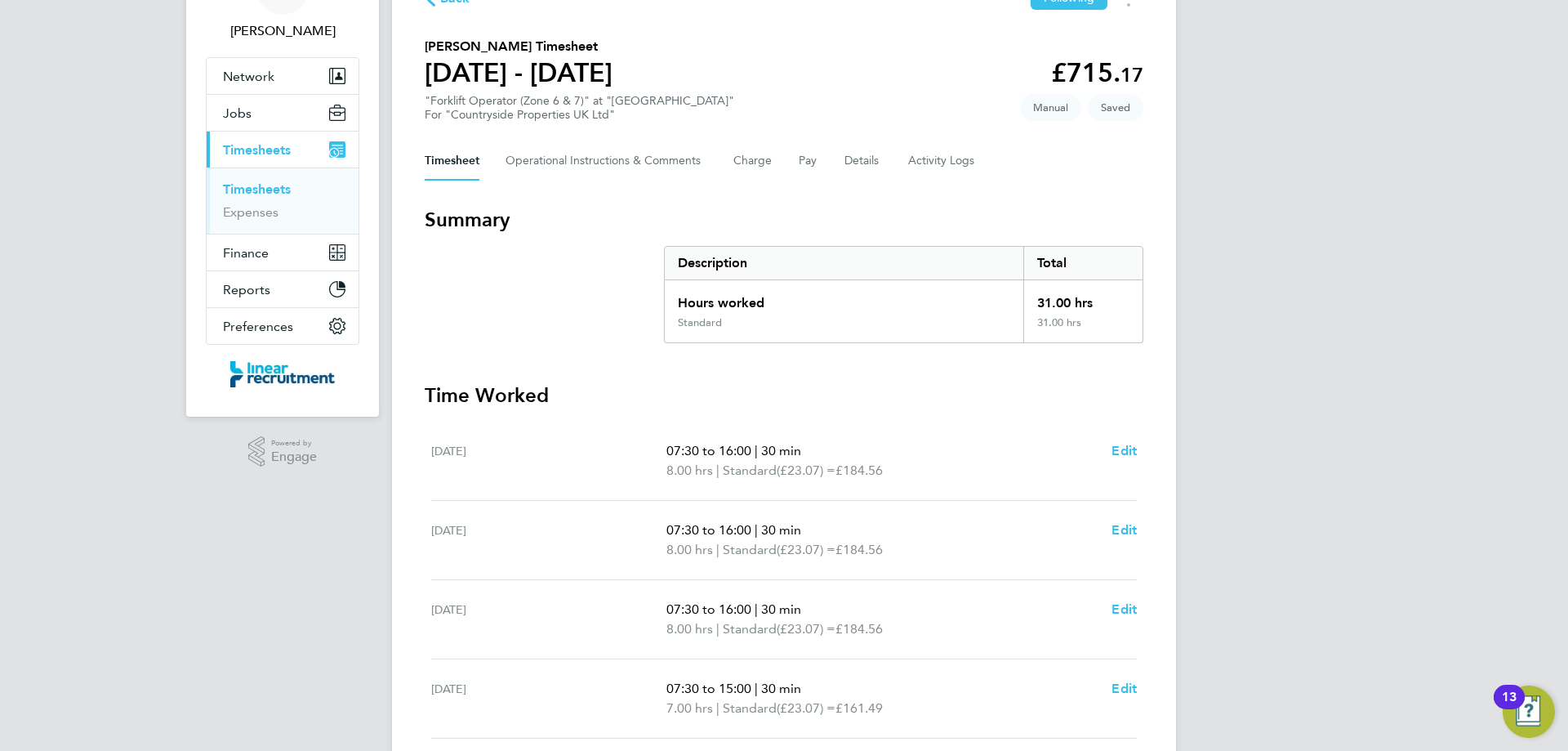
scroll to position [350, 0]
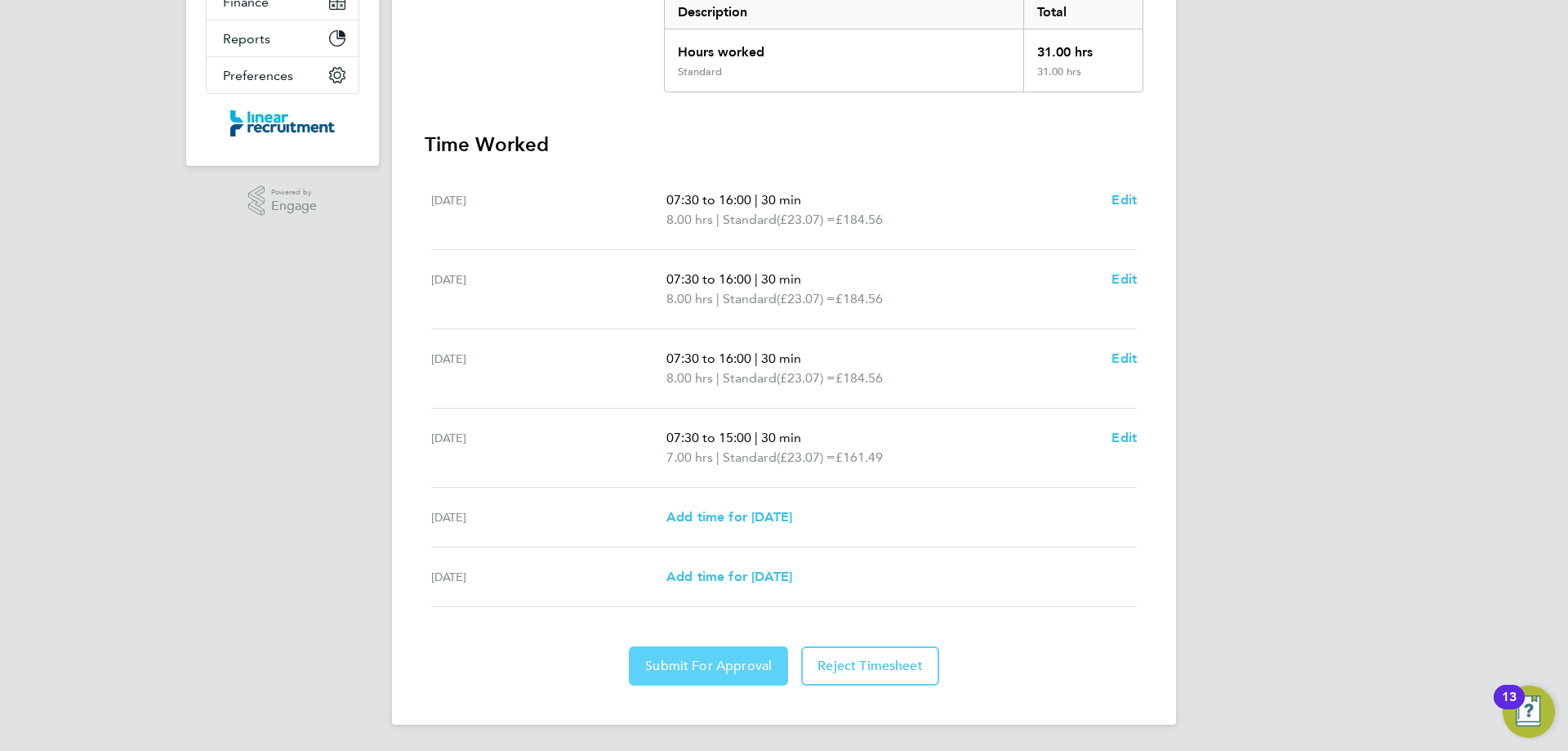
click at [716, 659] on span "Submit For Approval" at bounding box center [709, 665] width 127 height 16
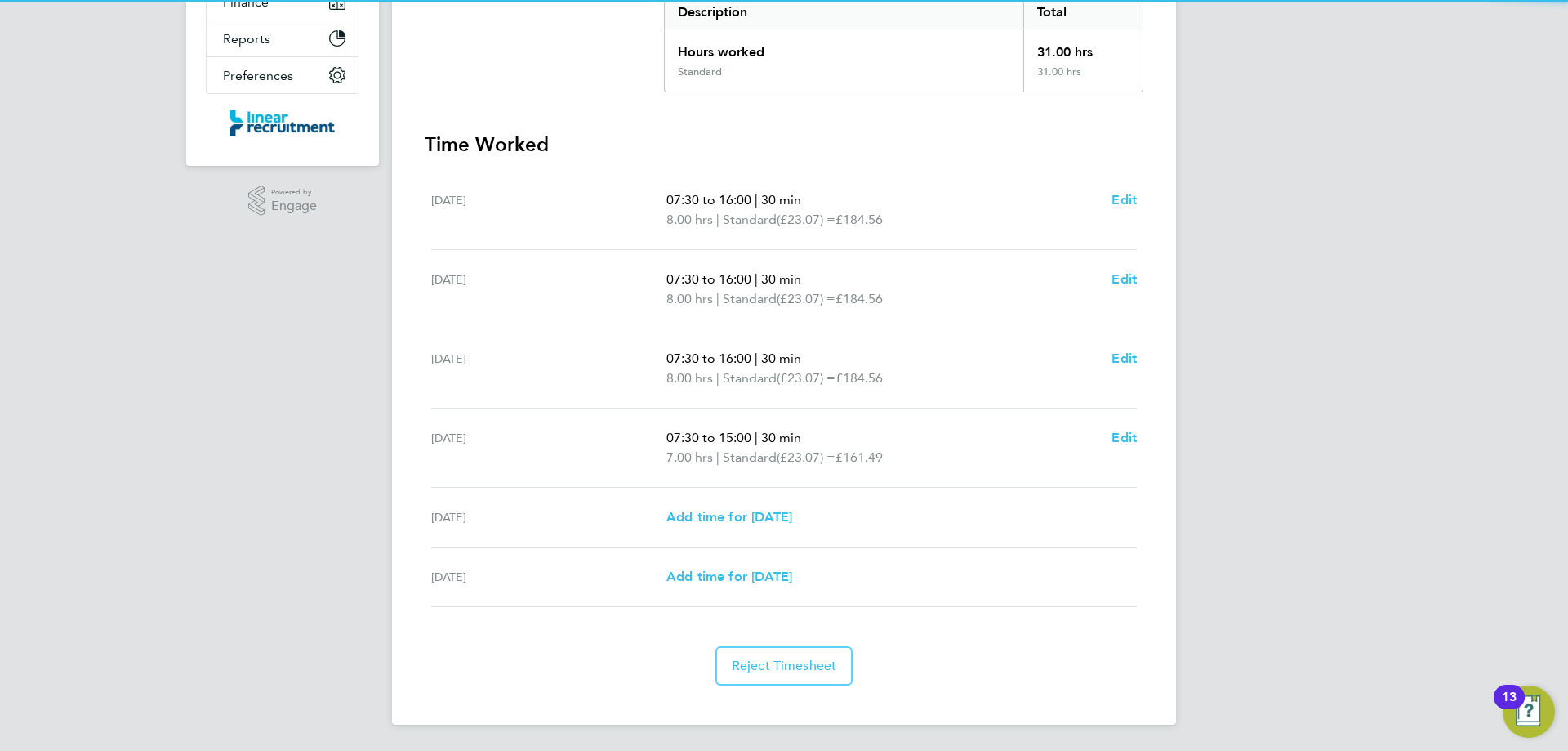
scroll to position [0, 0]
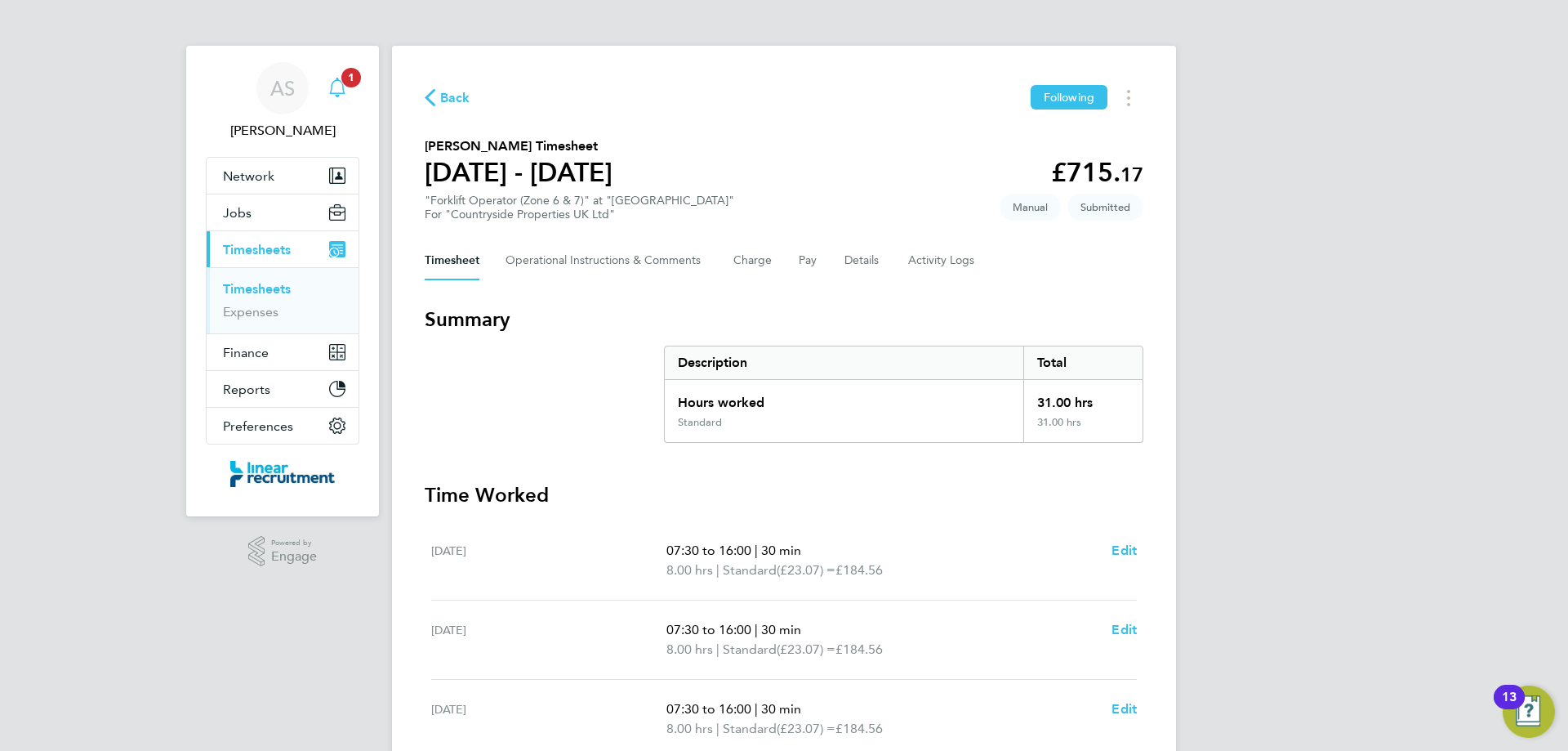
click at [344, 91] on icon "Main navigation" at bounding box center [336, 86] width 15 height 16
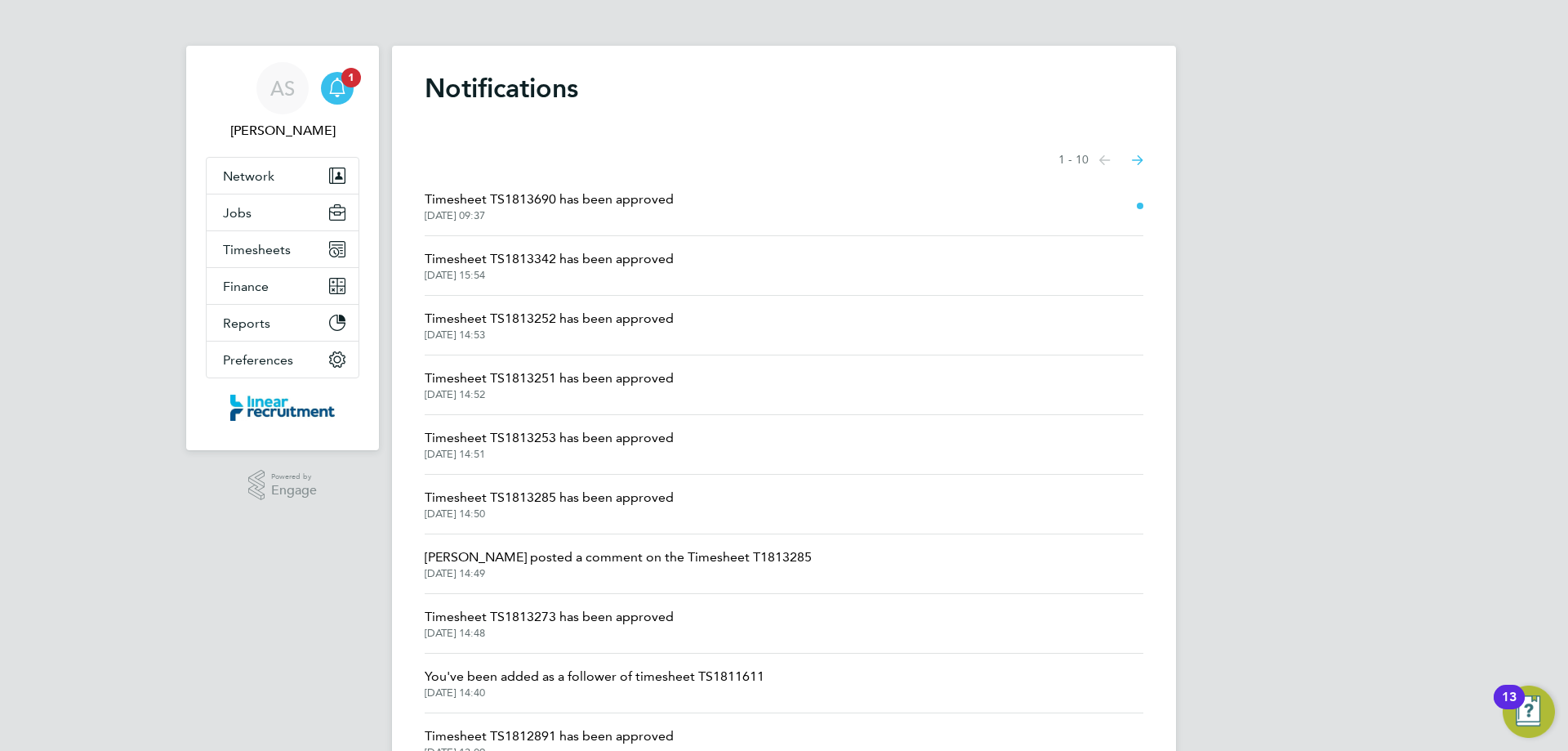
click at [633, 195] on span "Timesheet TS1813690 has been approved" at bounding box center [549, 199] width 249 height 19
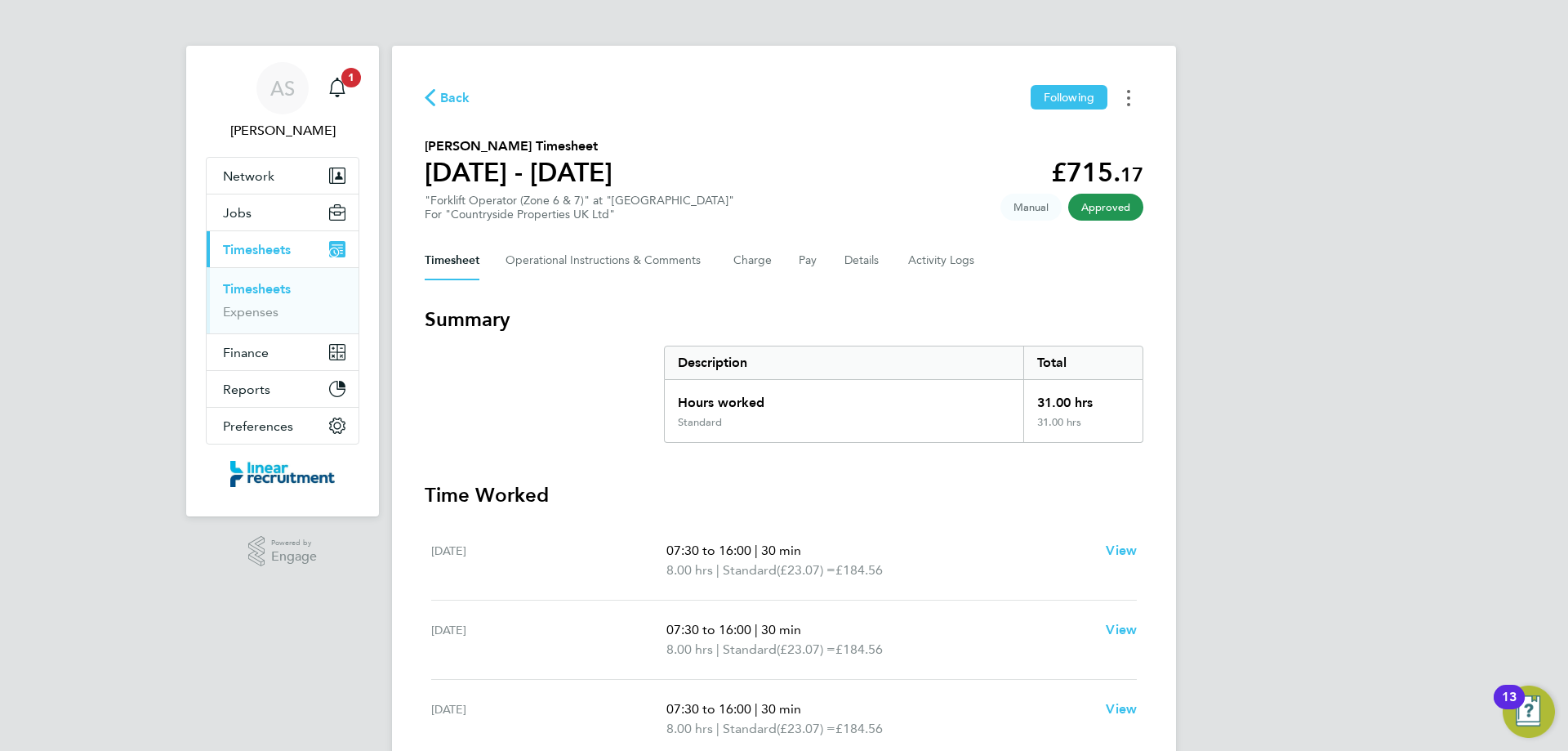
click at [1126, 89] on button "Timesheets Menu" at bounding box center [1129, 97] width 30 height 25
click at [1108, 118] on link "Download timesheet" at bounding box center [1046, 134] width 196 height 33
click at [1203, 280] on div "AS Alyssa Smith Notifications Applications: Network Team Members Businesses Sit…" at bounding box center [784, 550] width 1568 height 1101
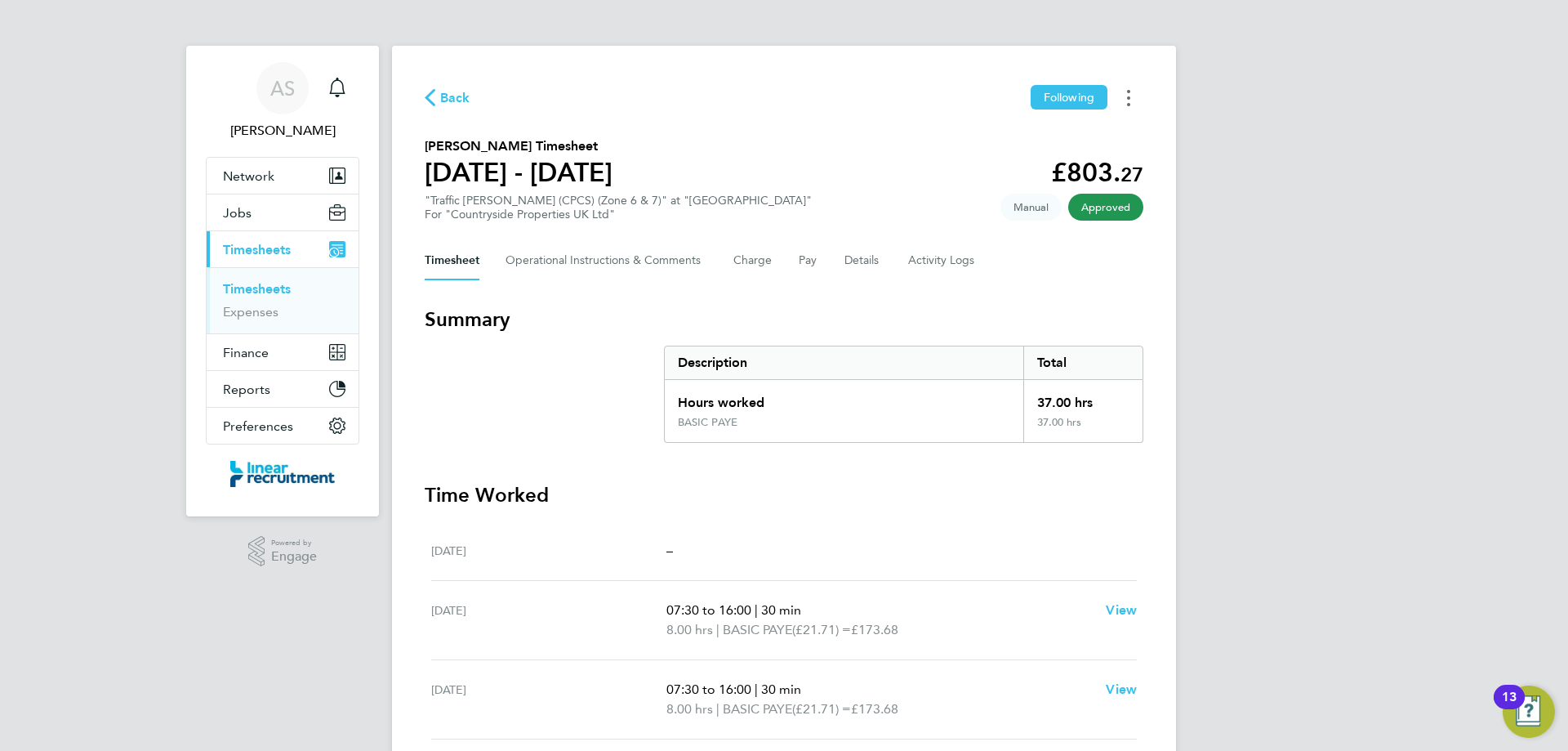
click at [1121, 92] on button "Timesheets Menu" at bounding box center [1129, 97] width 30 height 25
click at [1078, 141] on link "Download timesheet" at bounding box center [1046, 134] width 196 height 33
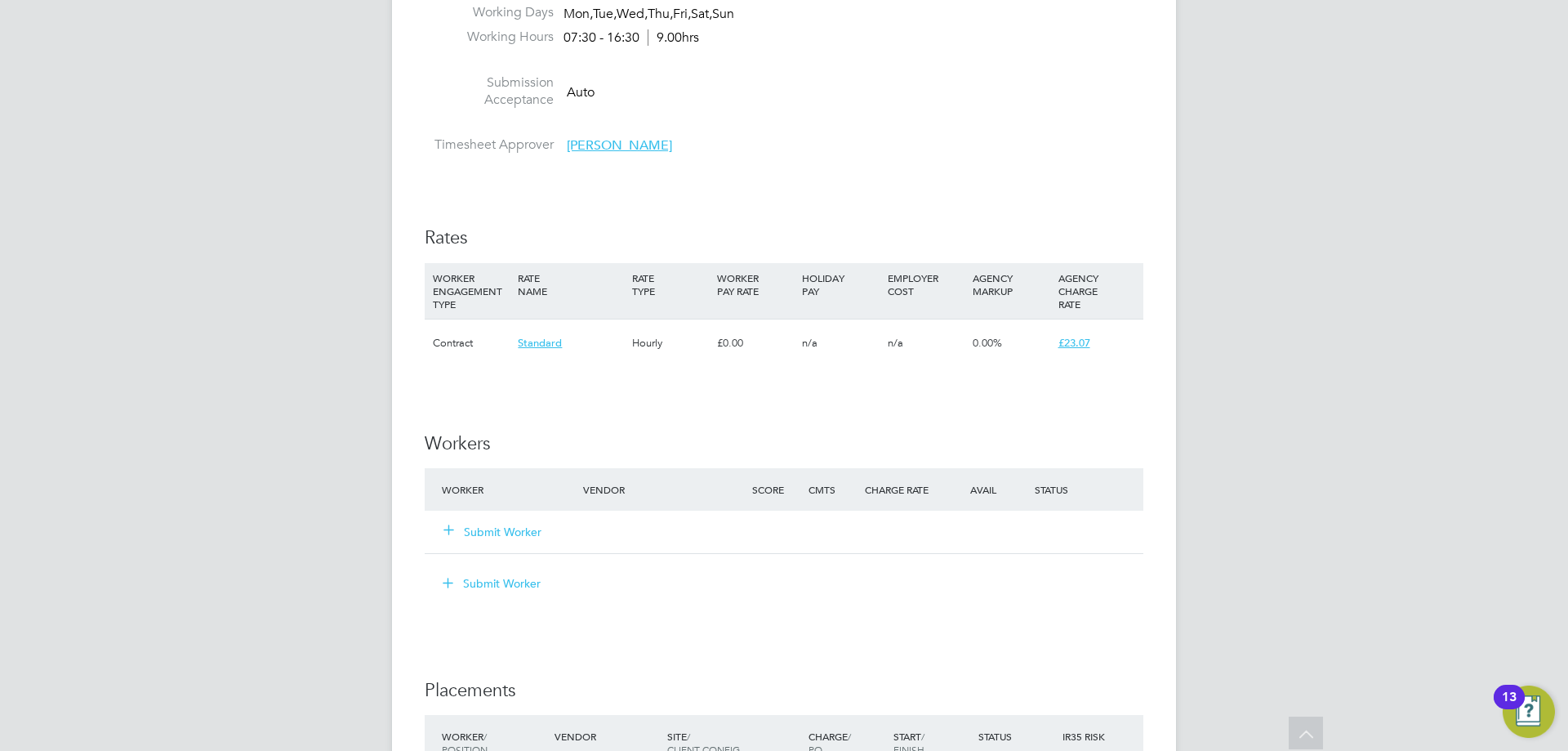
scroll to position [981, 0]
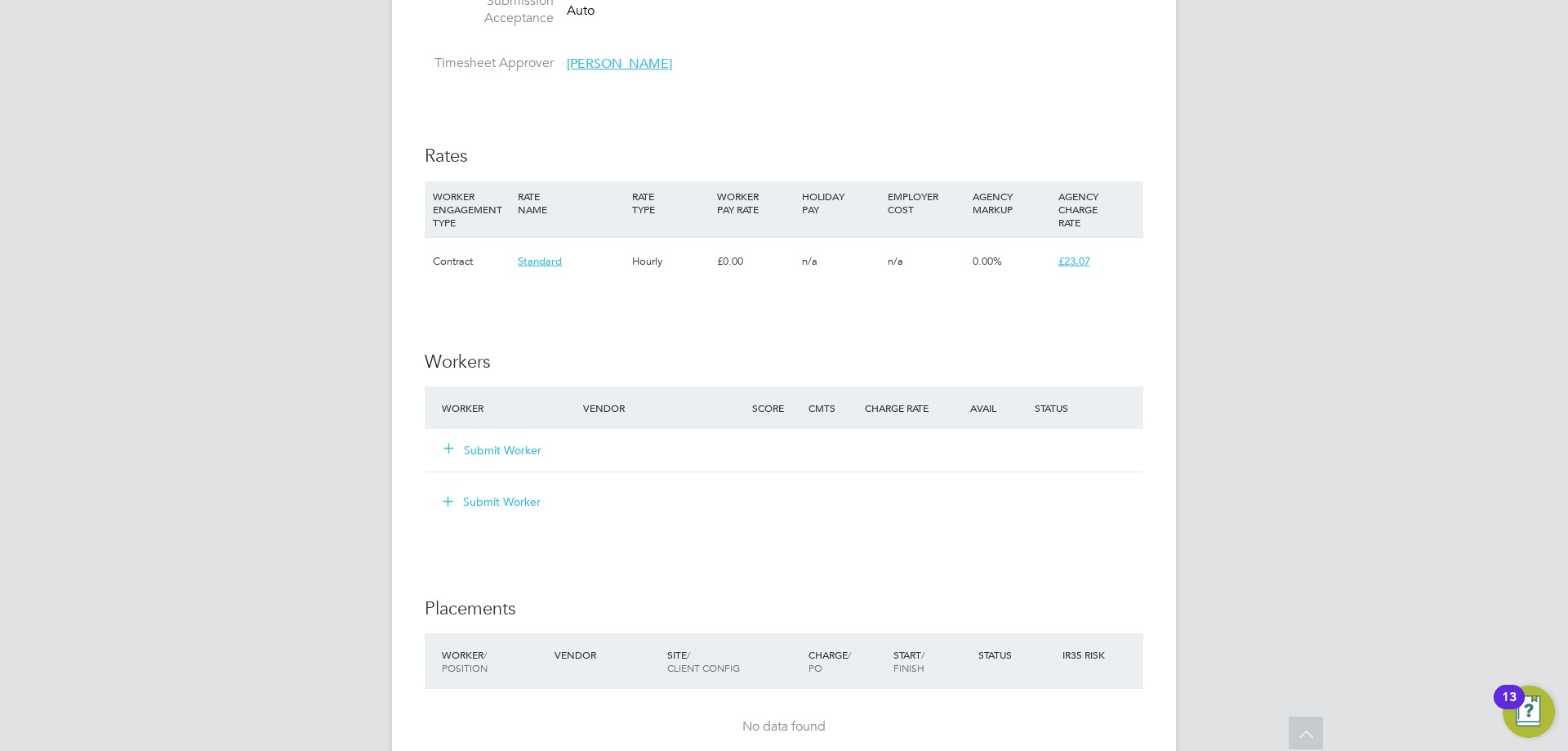
click at [499, 450] on button "Submit Worker" at bounding box center [493, 450] width 98 height 16
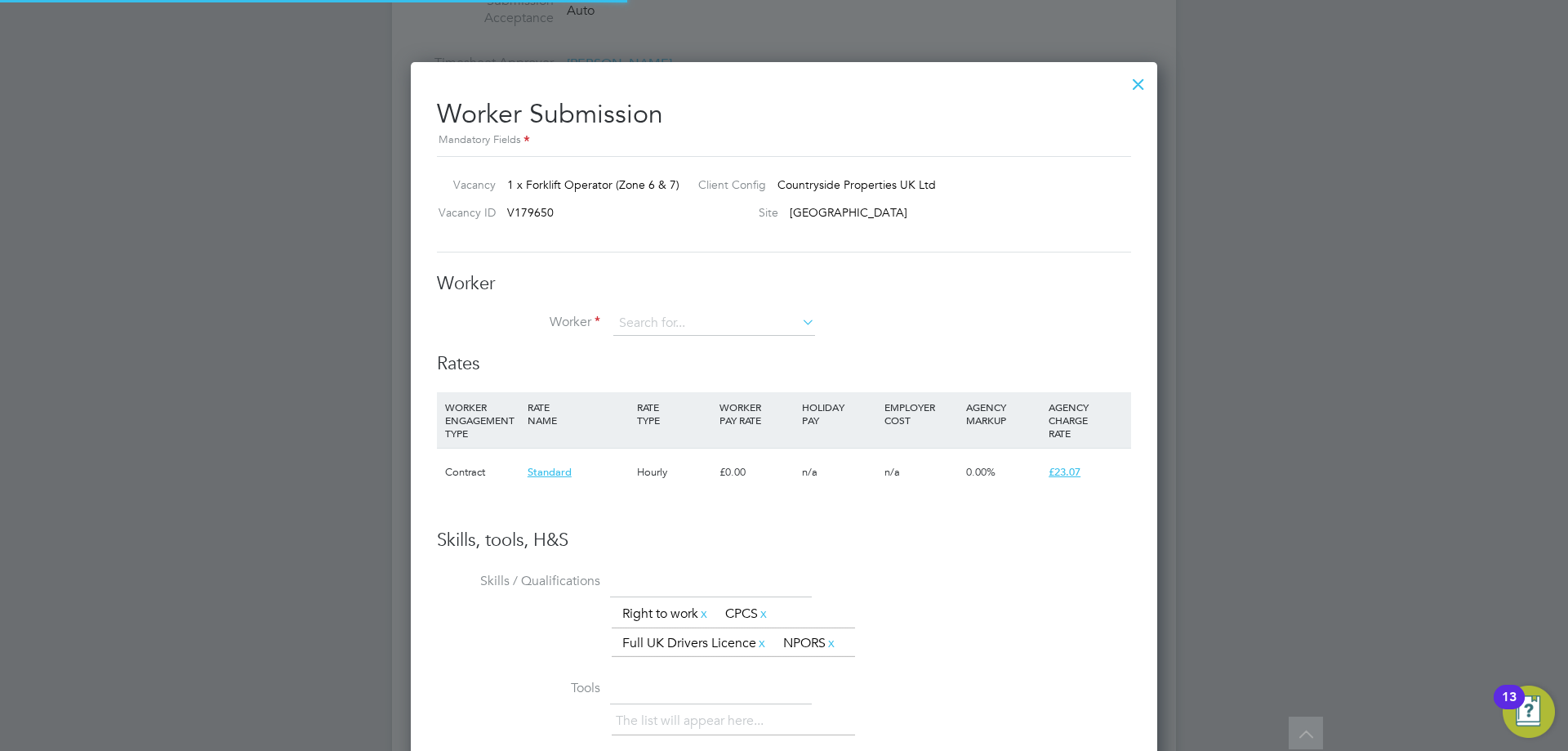
scroll to position [1018, 747]
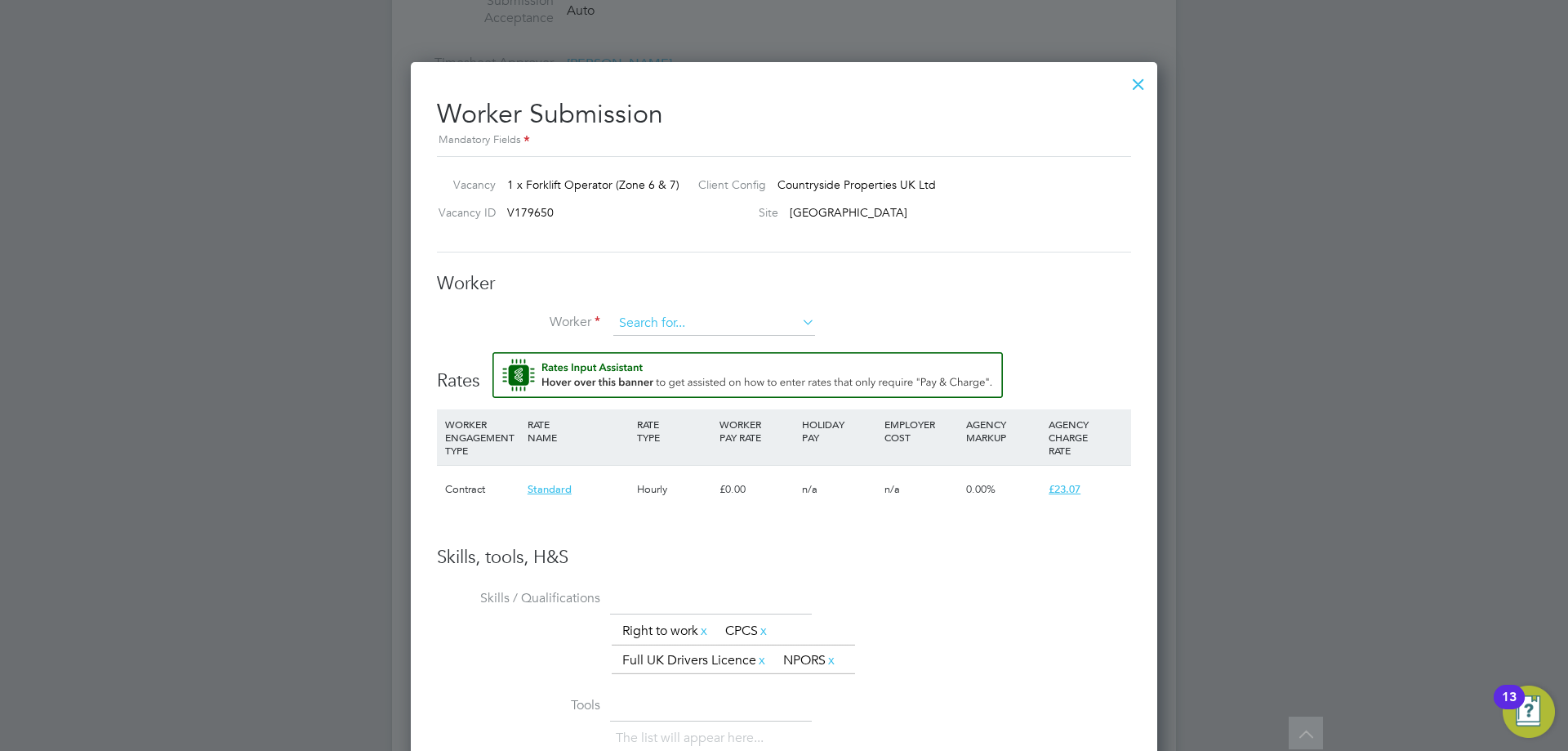
click at [665, 315] on input at bounding box center [714, 323] width 202 height 24
click at [687, 360] on li "Shaun Longthorne (71613)" at bounding box center [741, 368] width 258 height 22
type input "Shaun Longthorne (71613)"
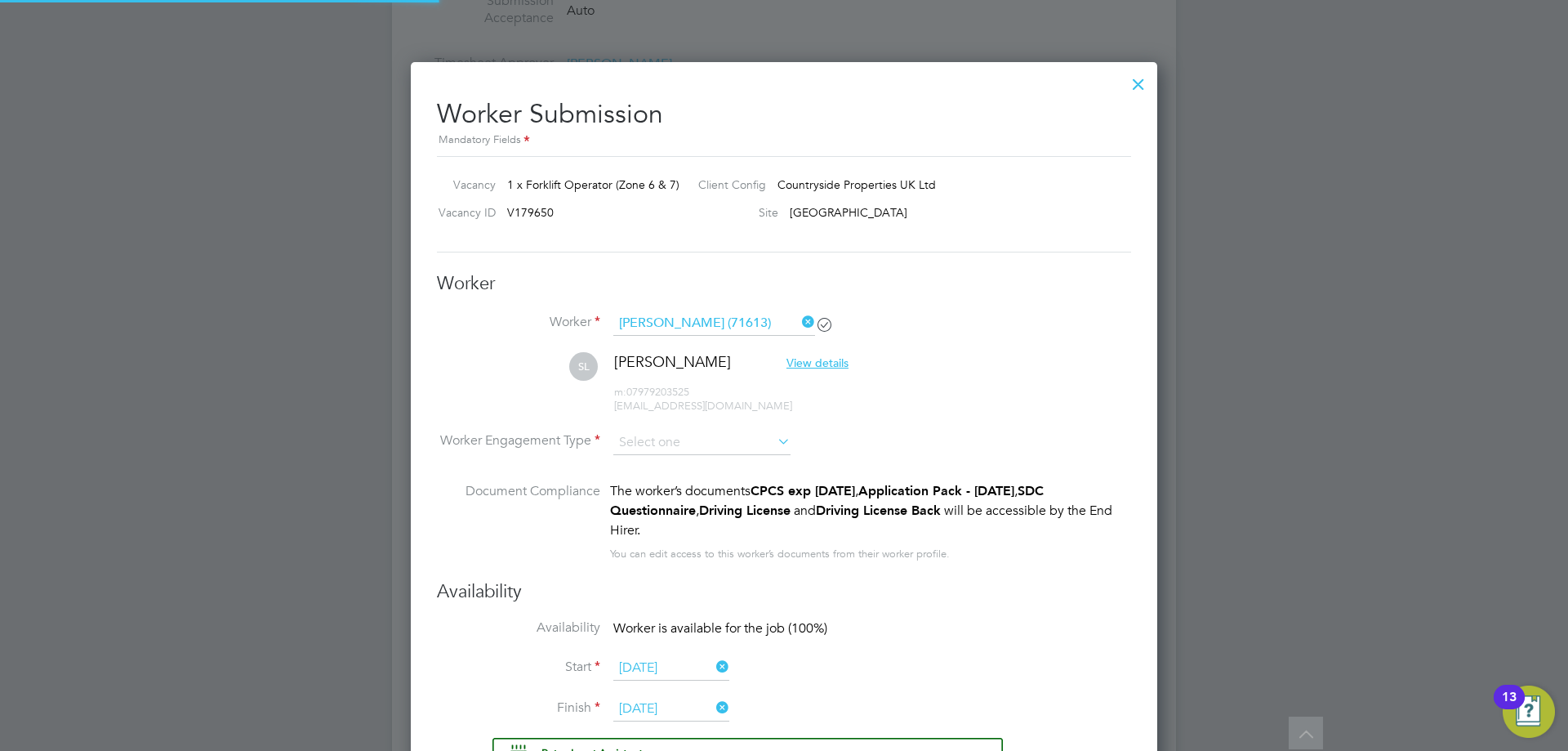
scroll to position [1420, 747]
click at [690, 438] on input at bounding box center [702, 442] width 177 height 24
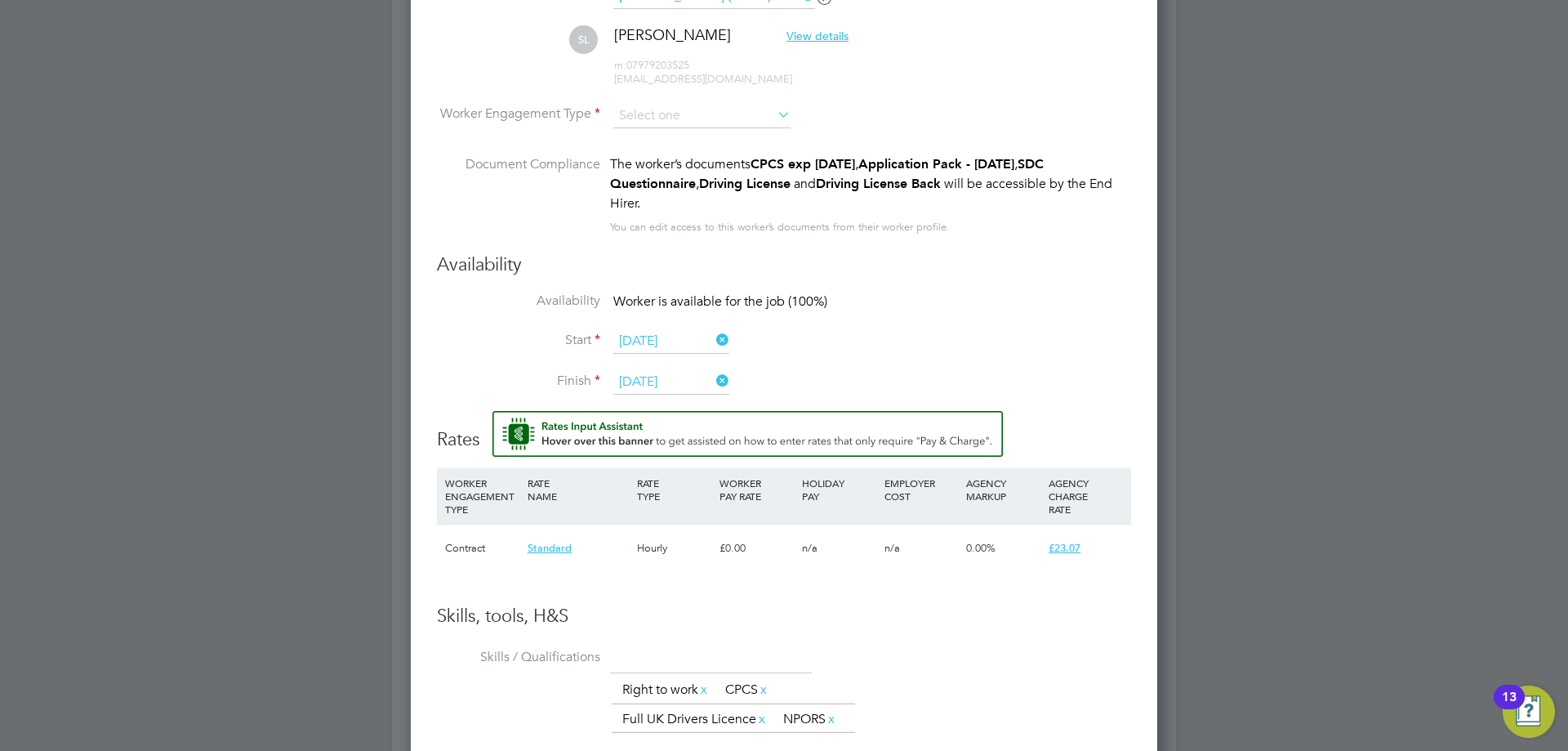
click at [649, 101] on li "SL Shaun Longthorne View details m: 07979203525 longthorneshaun@gmail.com" at bounding box center [784, 63] width 694 height 78
click at [649, 115] on input at bounding box center [702, 115] width 177 height 24
click at [648, 139] on li "Contract" at bounding box center [702, 138] width 179 height 21
type input "Contract"
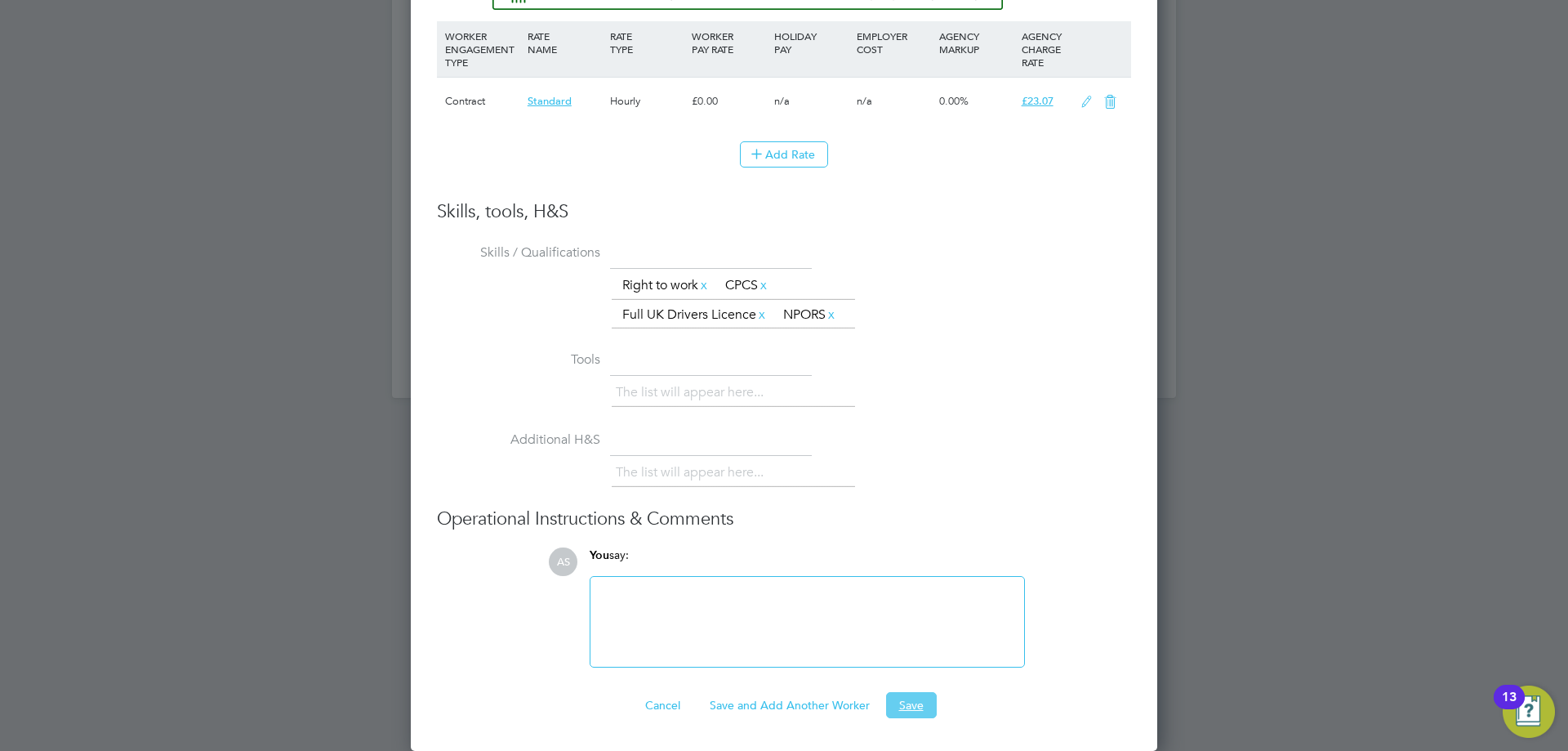
click at [911, 704] on button "Save" at bounding box center [911, 705] width 51 height 26
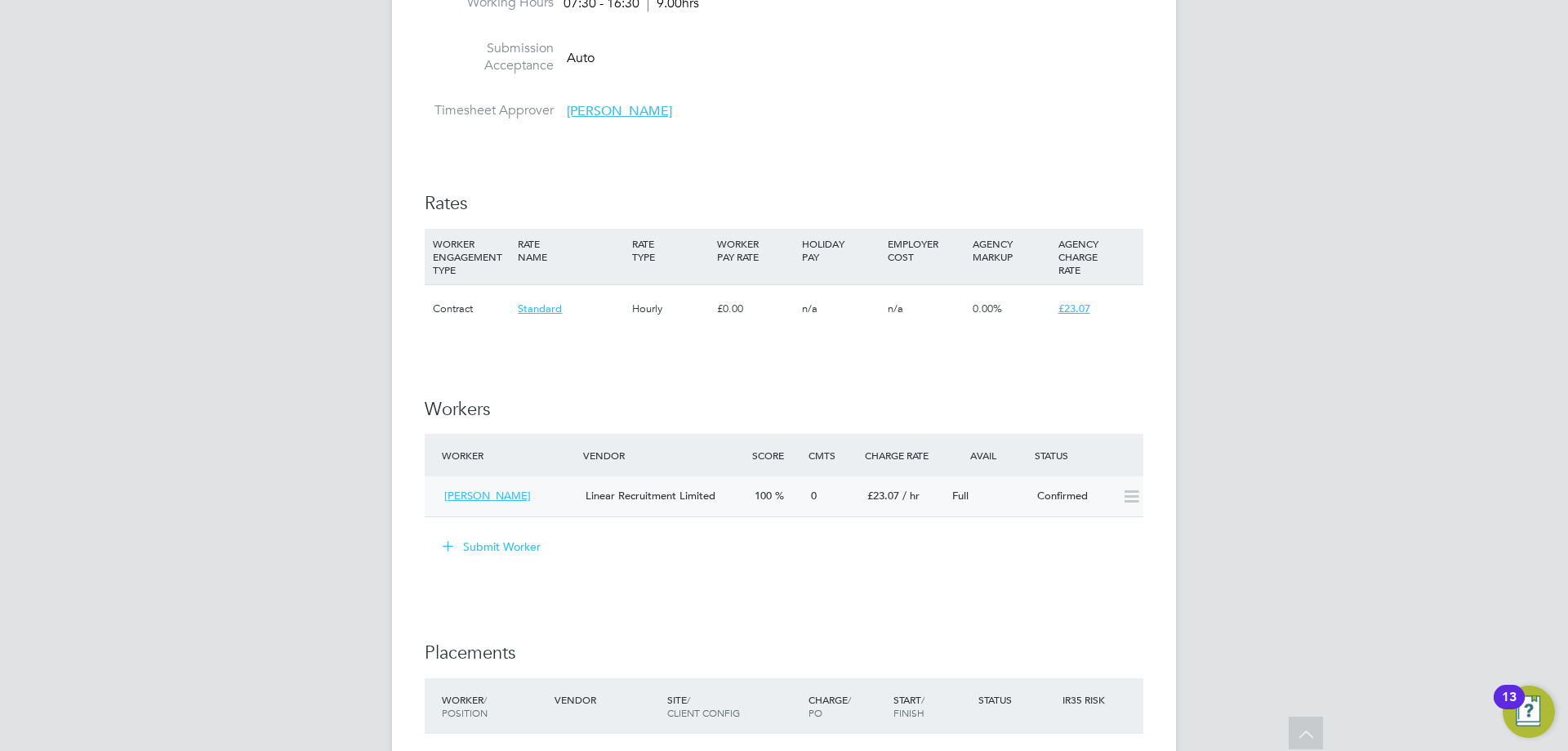
click at [1133, 497] on icon at bounding box center [1131, 497] width 20 height 13
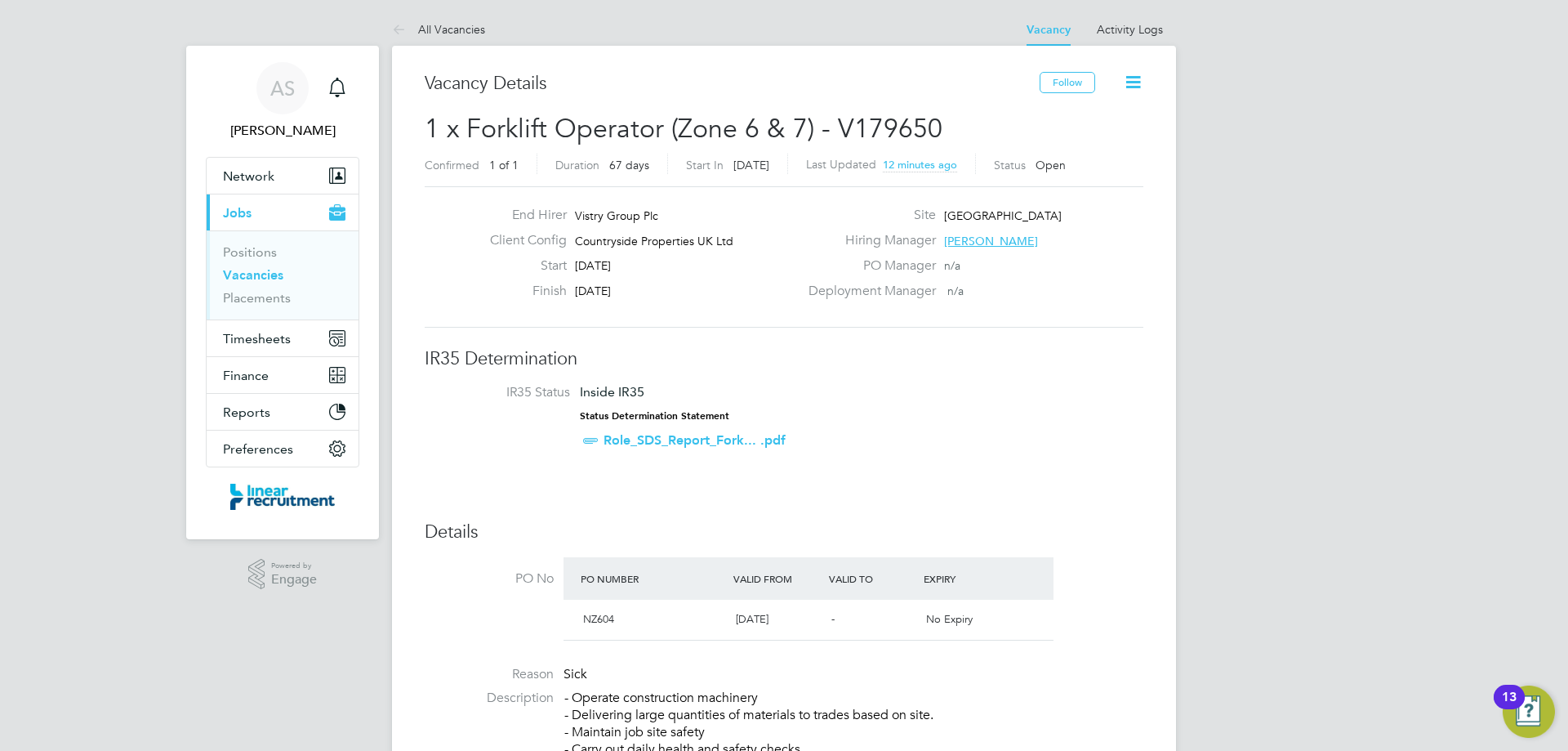
click at [1125, 79] on icon at bounding box center [1132, 82] width 20 height 20
click at [427, 31] on link "All Vacancies" at bounding box center [438, 29] width 93 height 14
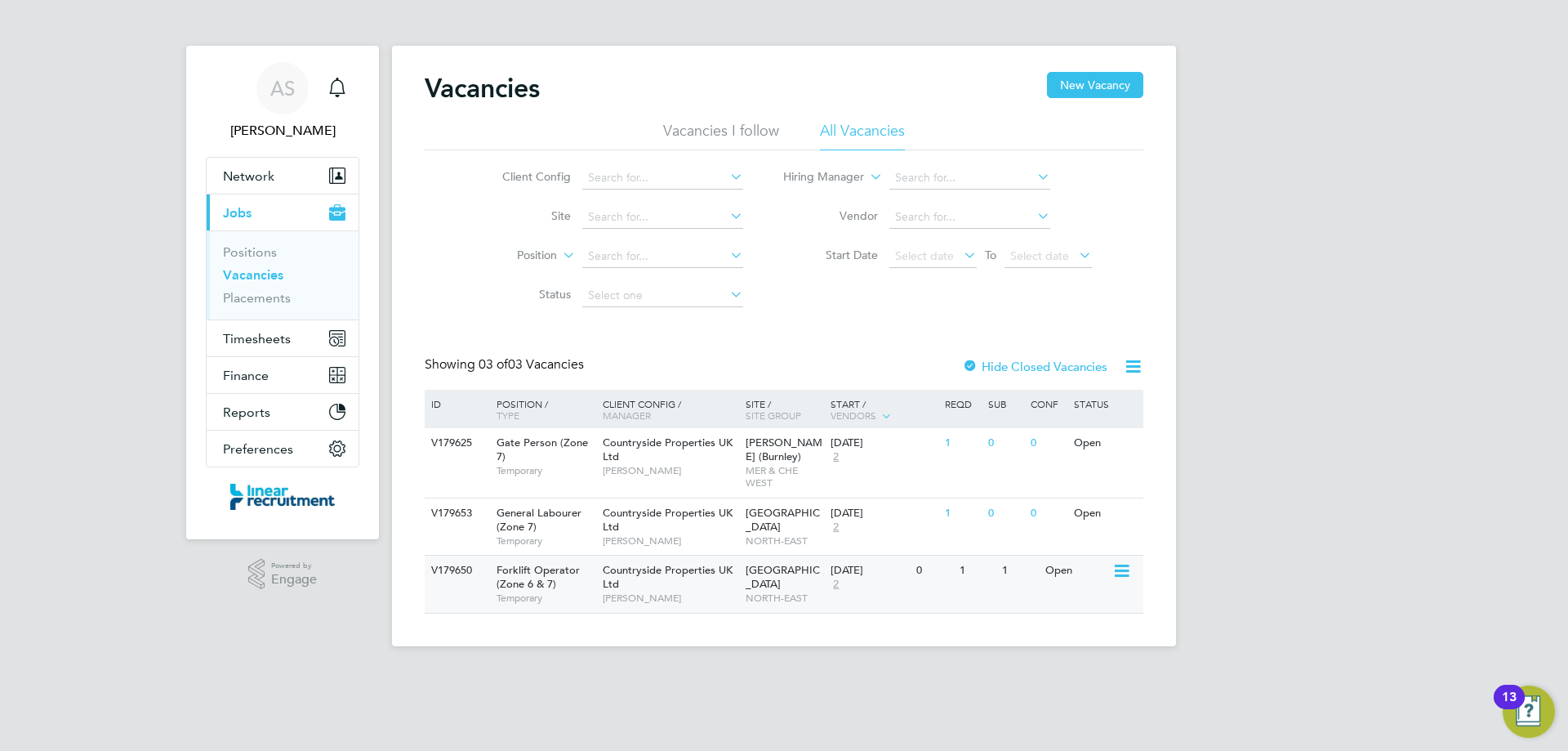
click at [1113, 572] on icon at bounding box center [1120, 571] width 16 height 19
click at [1055, 570] on div "Open" at bounding box center [1077, 570] width 71 height 30
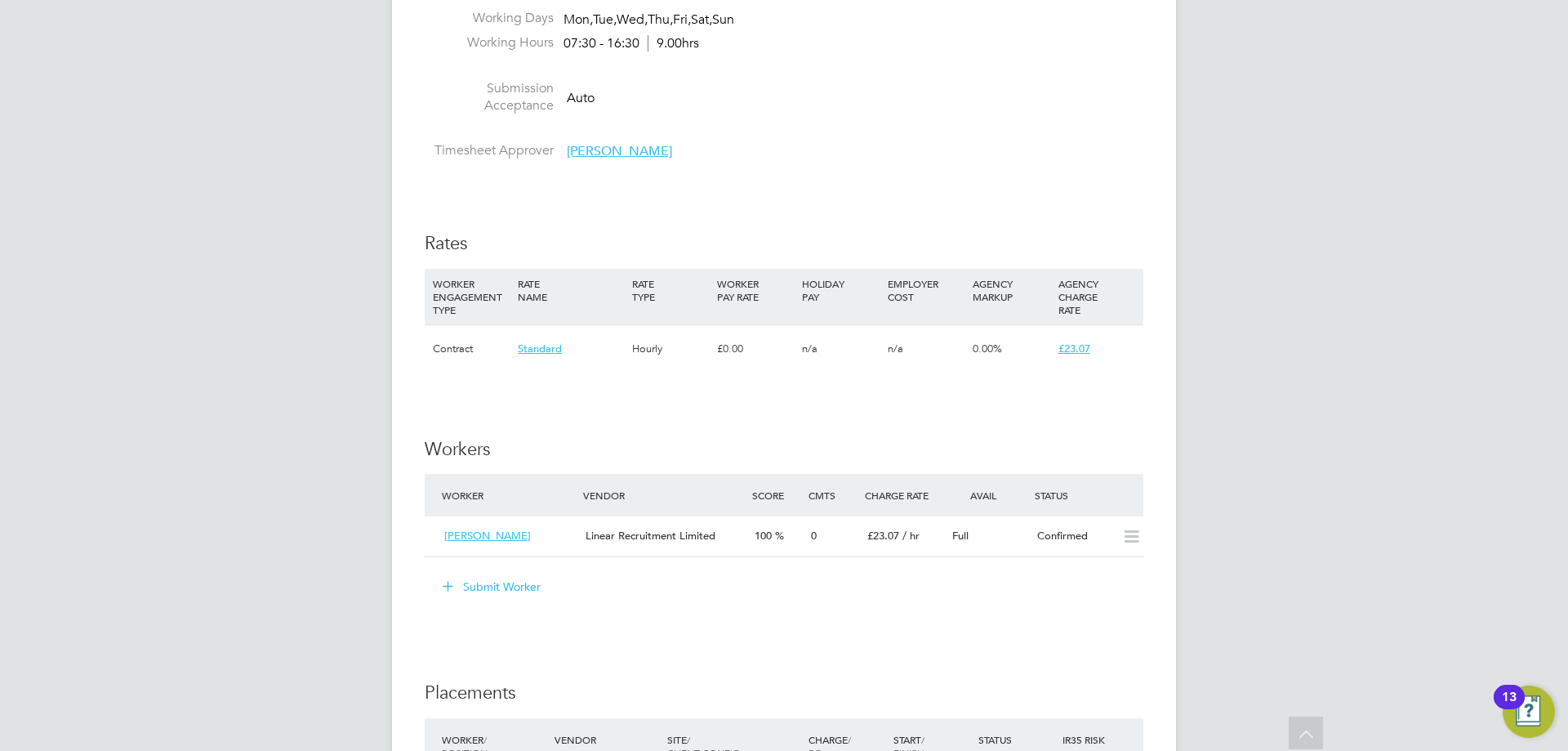
scroll to position [1143, 0]
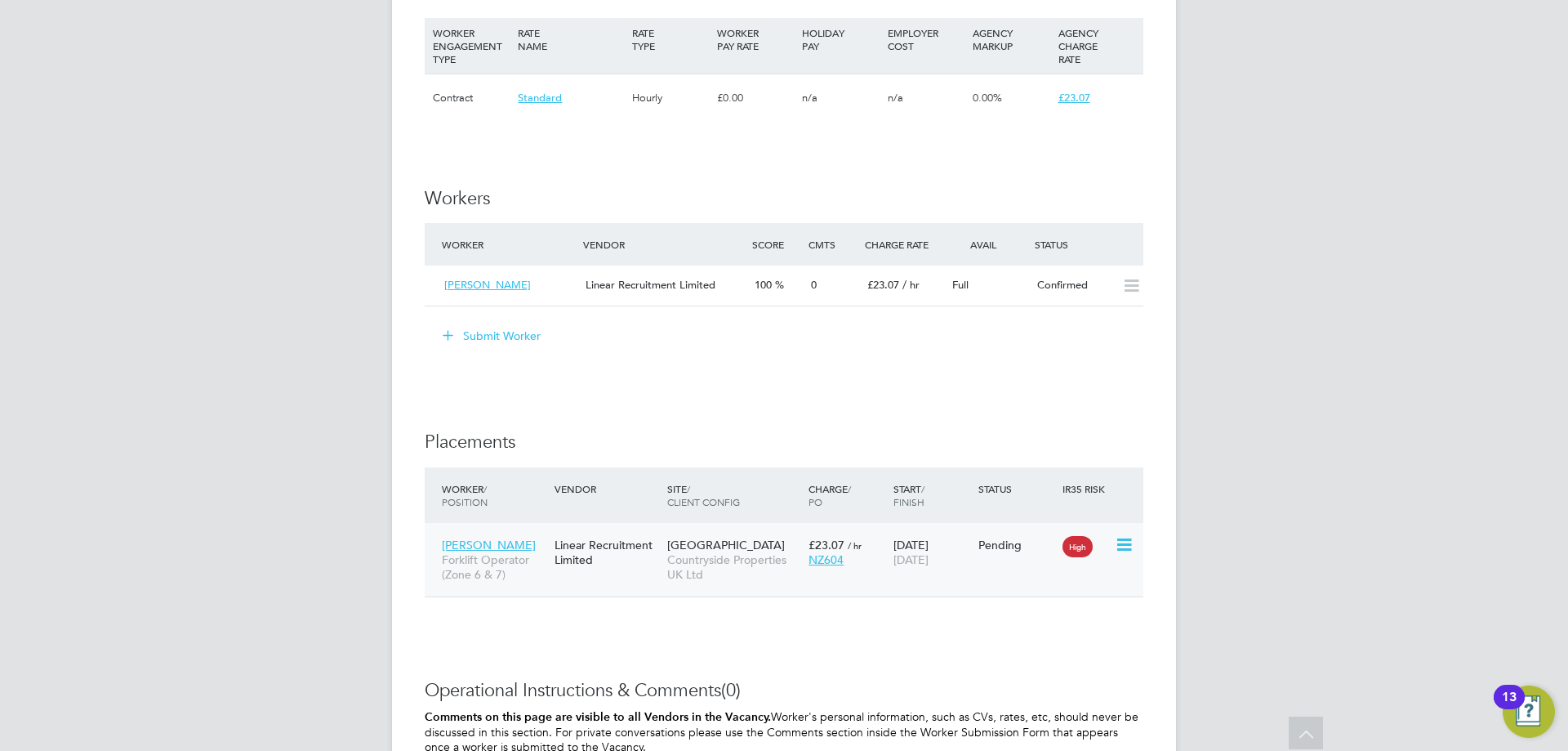
click at [1123, 545] on icon at bounding box center [1123, 544] width 16 height 19
click at [1044, 640] on li "Start" at bounding box center [1074, 645] width 116 height 23
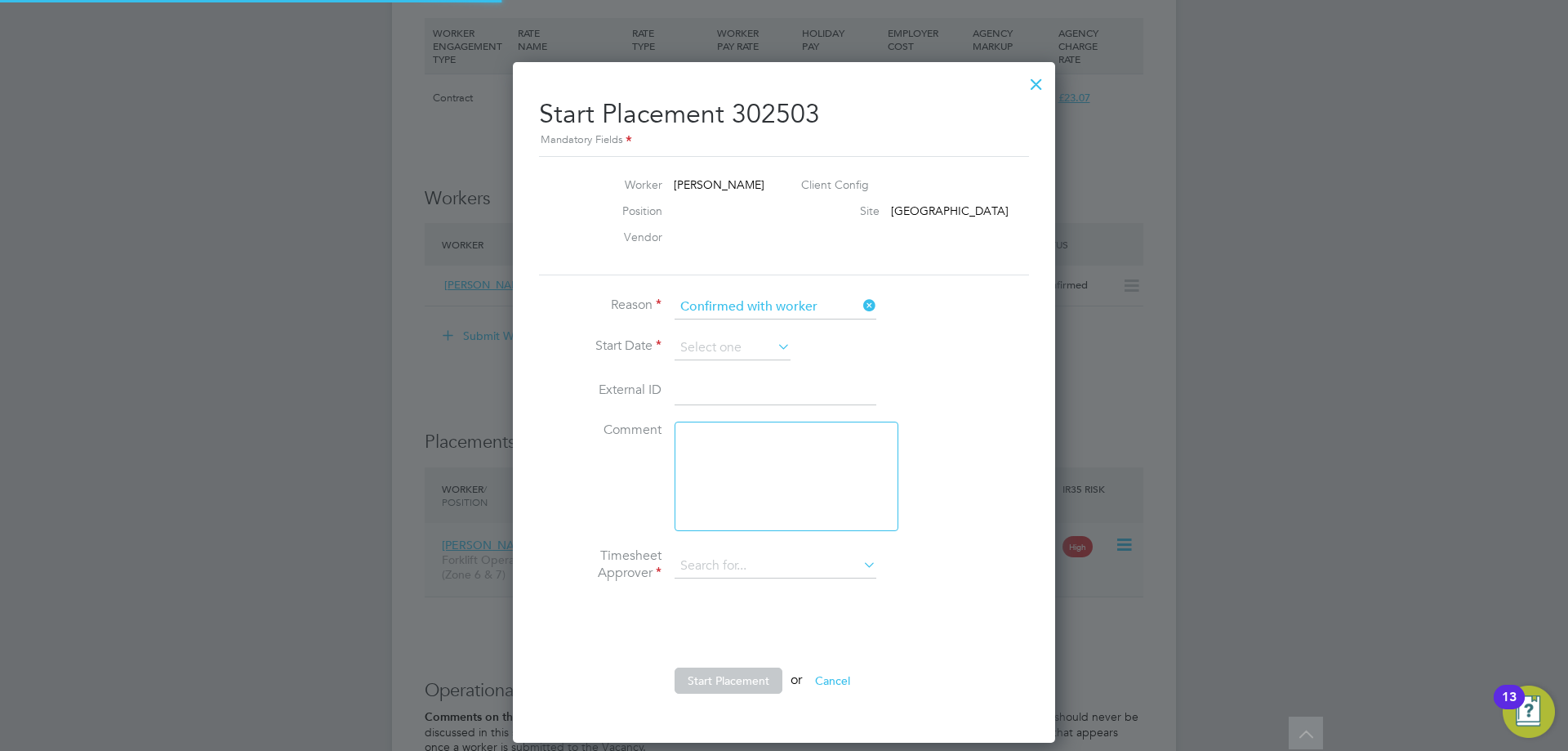
type input "[PERSON_NAME]"
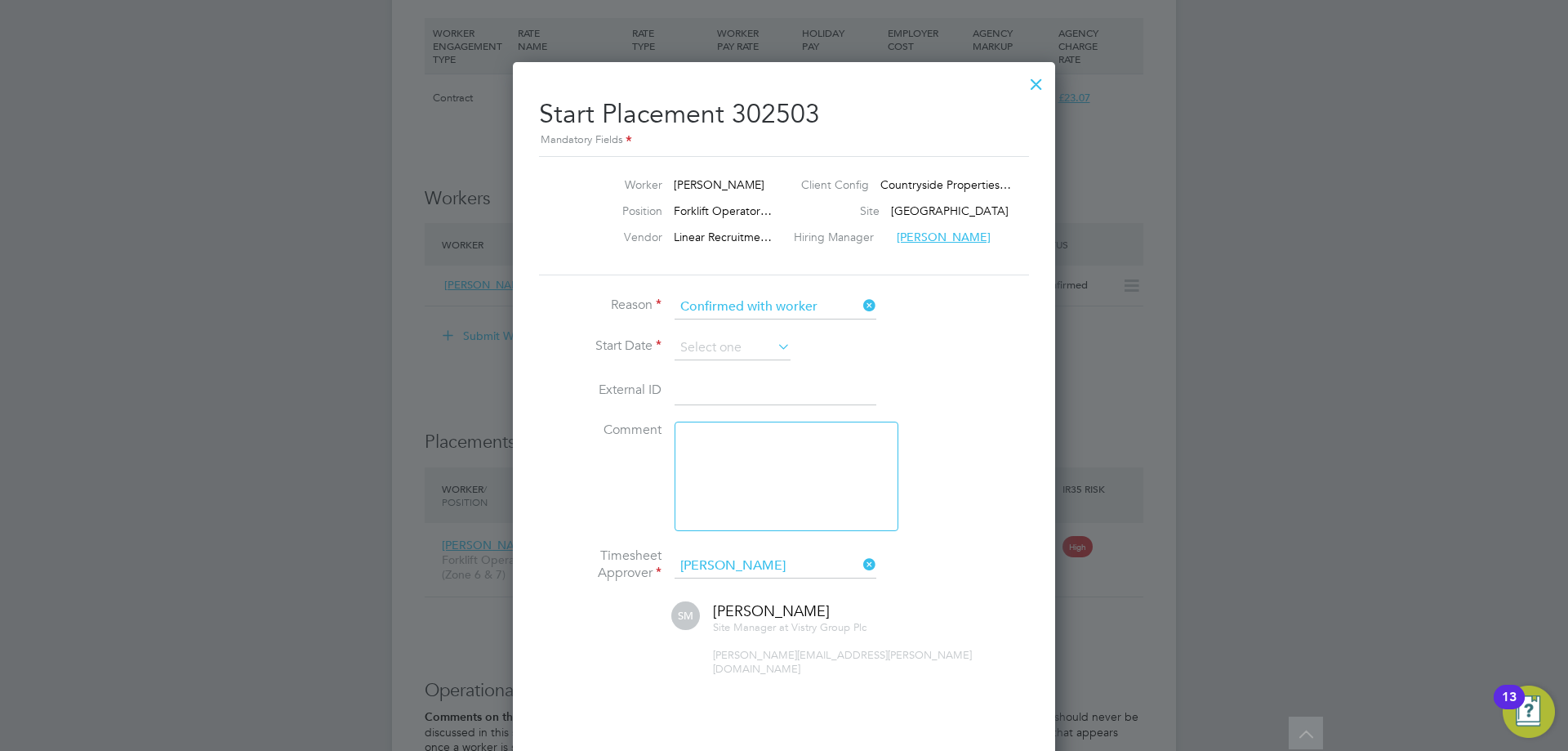
click at [739, 331] on li "Reason Confirmed with worker" at bounding box center [784, 315] width 490 height 40
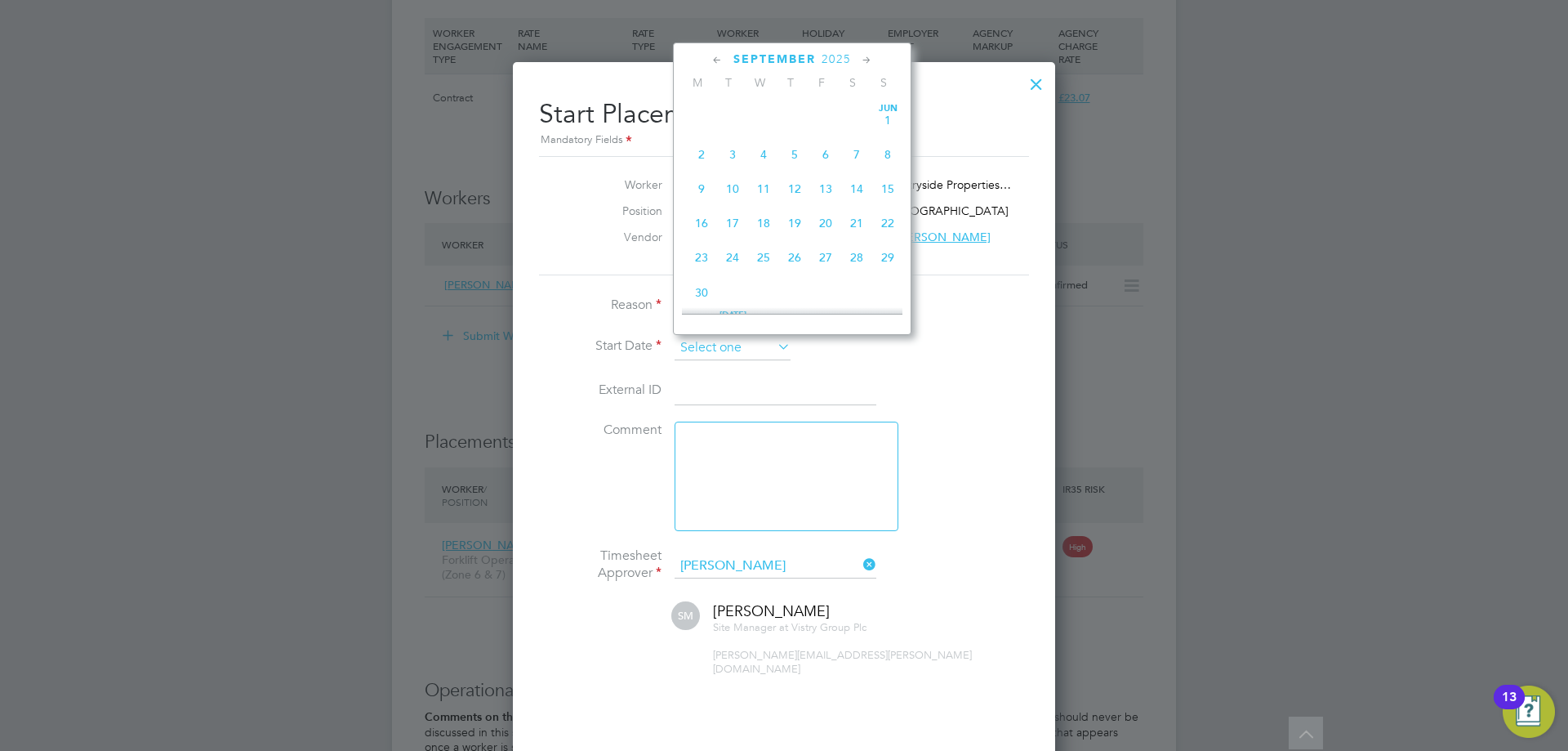
click at [729, 345] on input at bounding box center [733, 347] width 116 height 24
click at [729, 156] on span "26" at bounding box center [733, 142] width 31 height 31
type input "[DATE]"
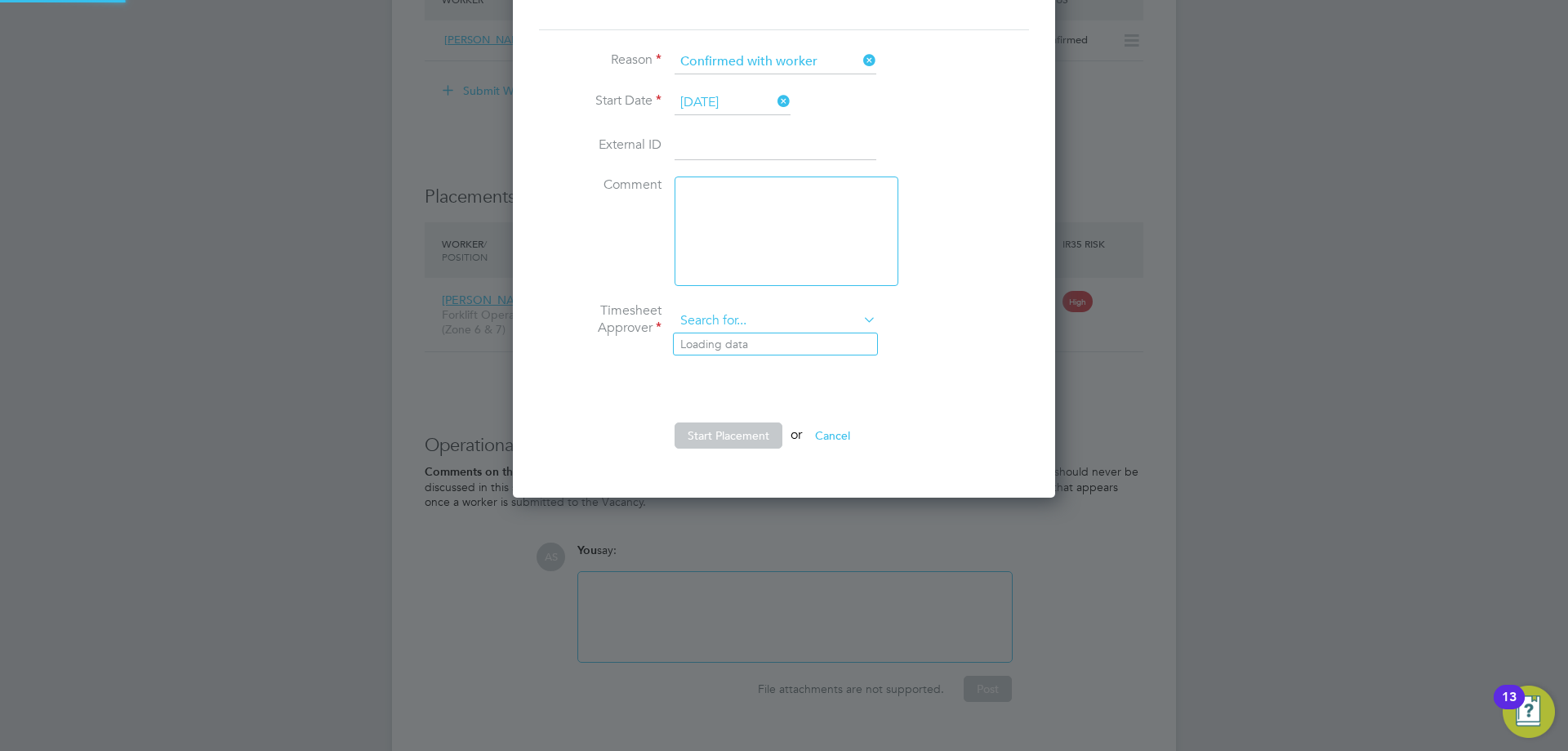
click at [747, 313] on input at bounding box center [776, 320] width 202 height 24
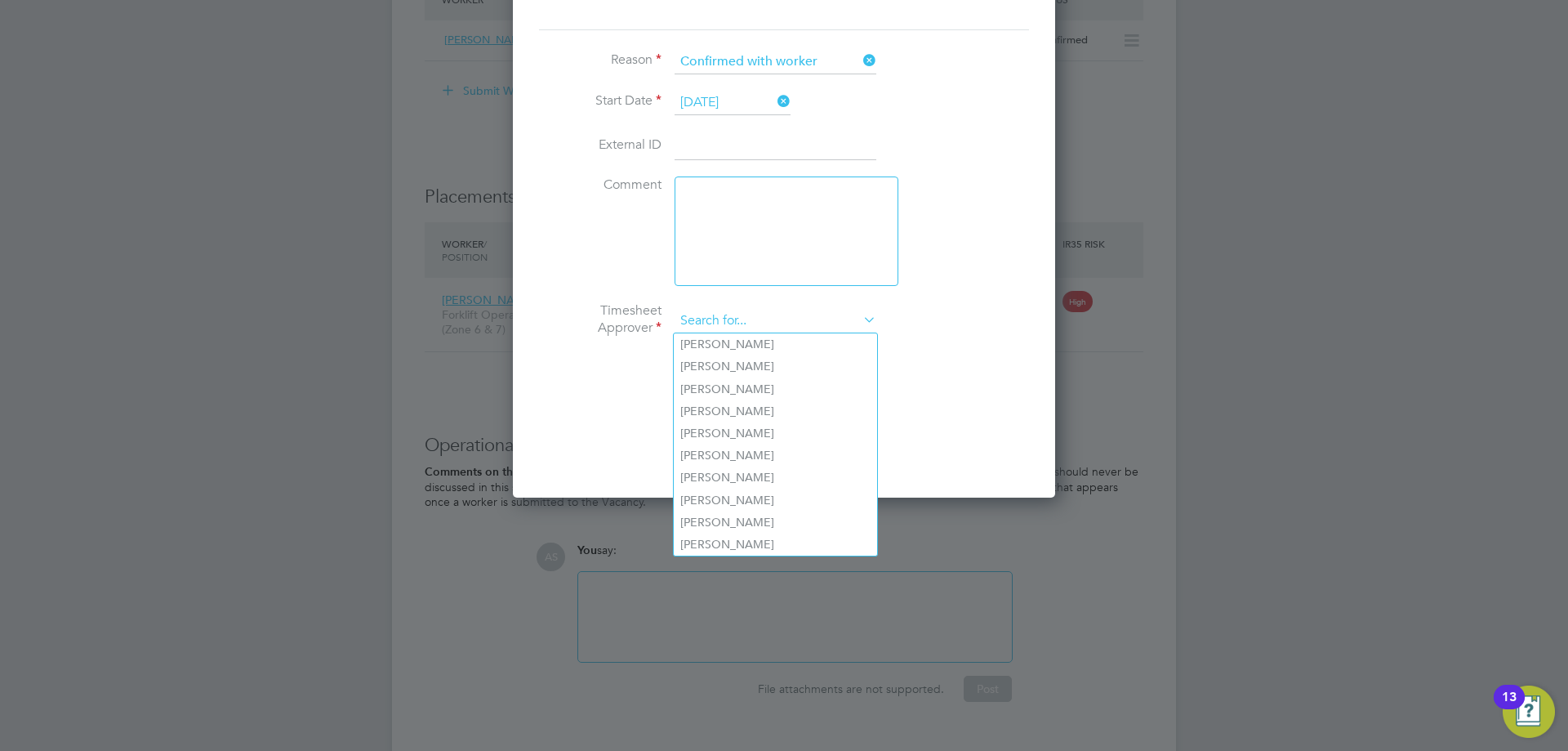
type input "a"
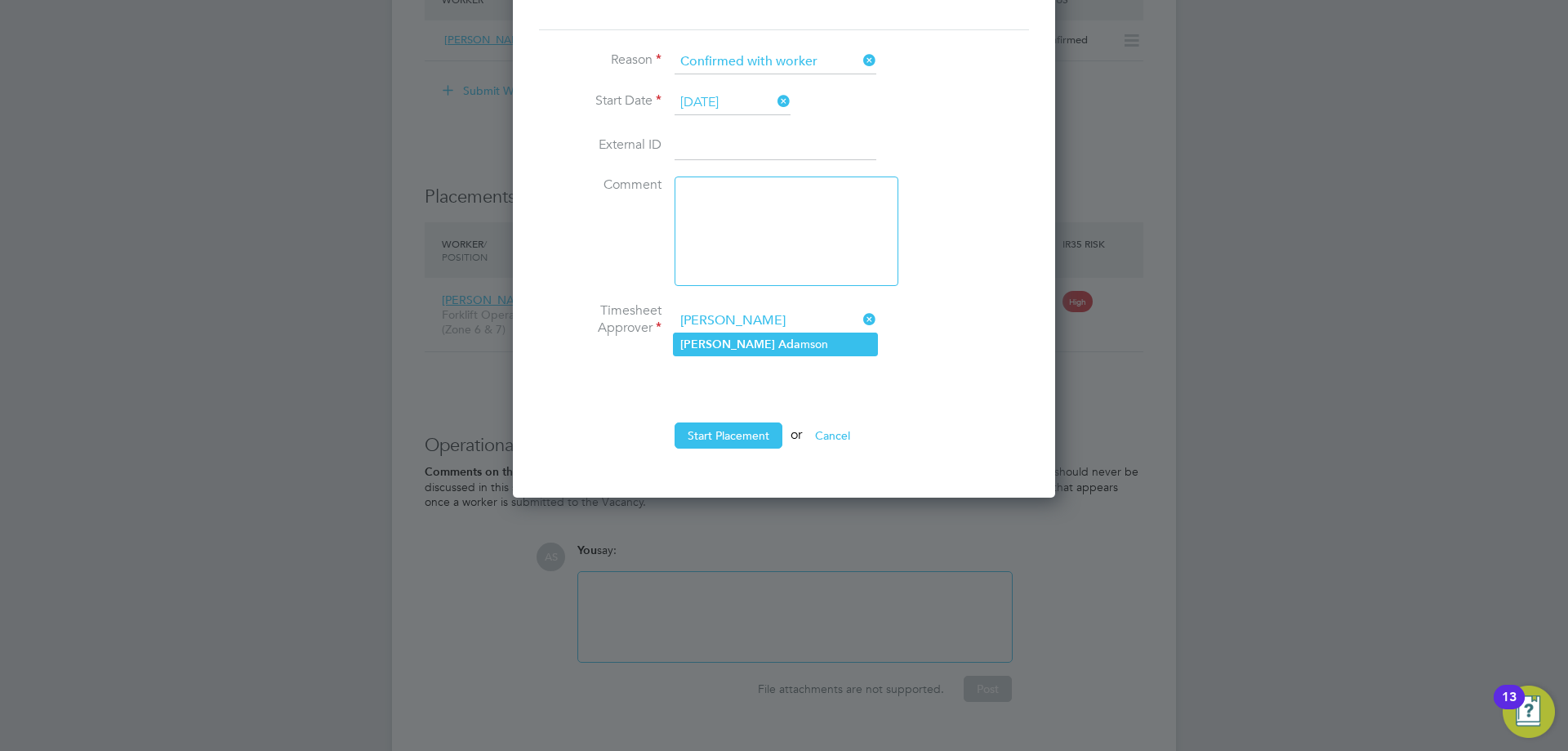
click at [756, 347] on li "[PERSON_NAME] mson" at bounding box center [776, 344] width 204 height 22
type input "[PERSON_NAME]"
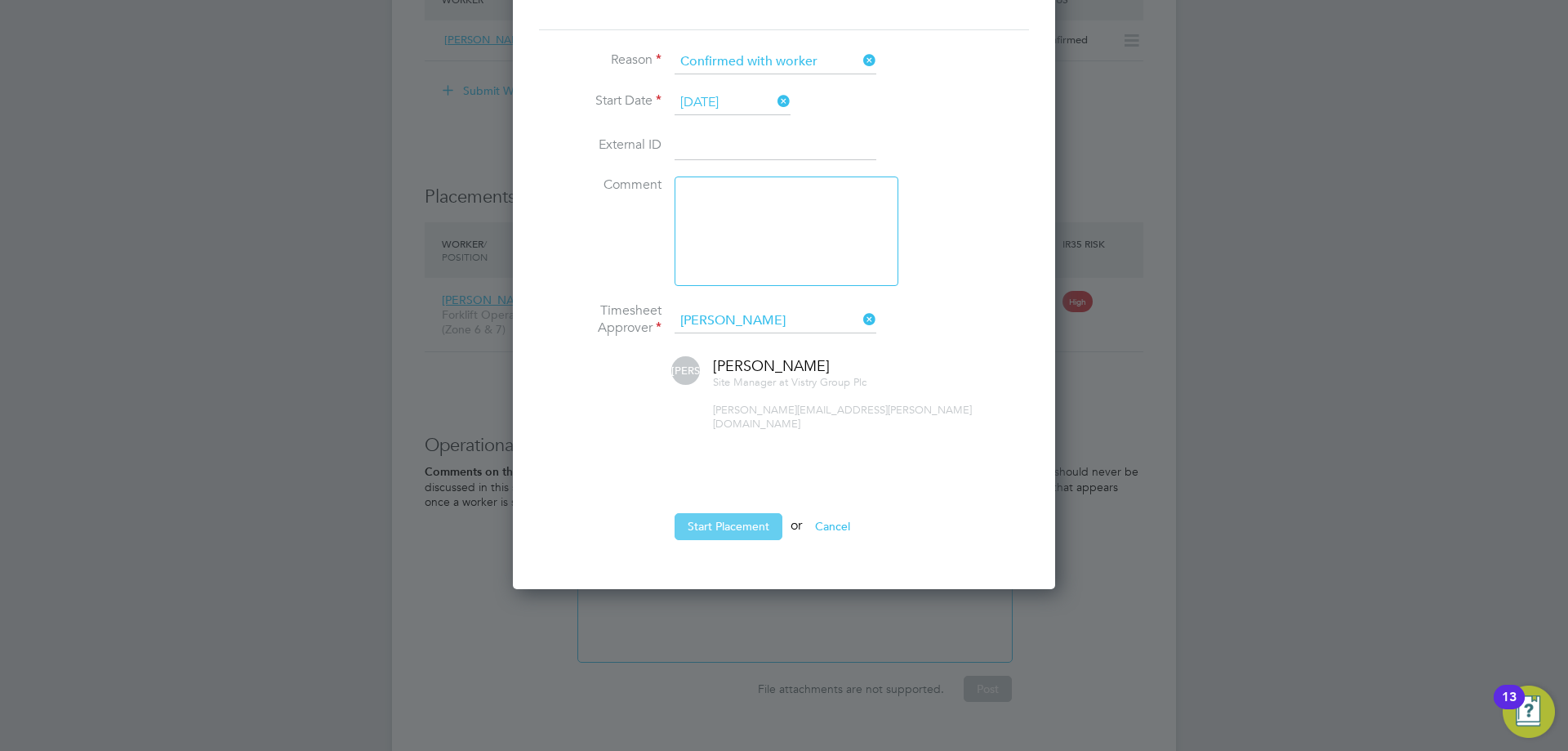
click at [728, 514] on button "Start Placement" at bounding box center [729, 526] width 108 height 26
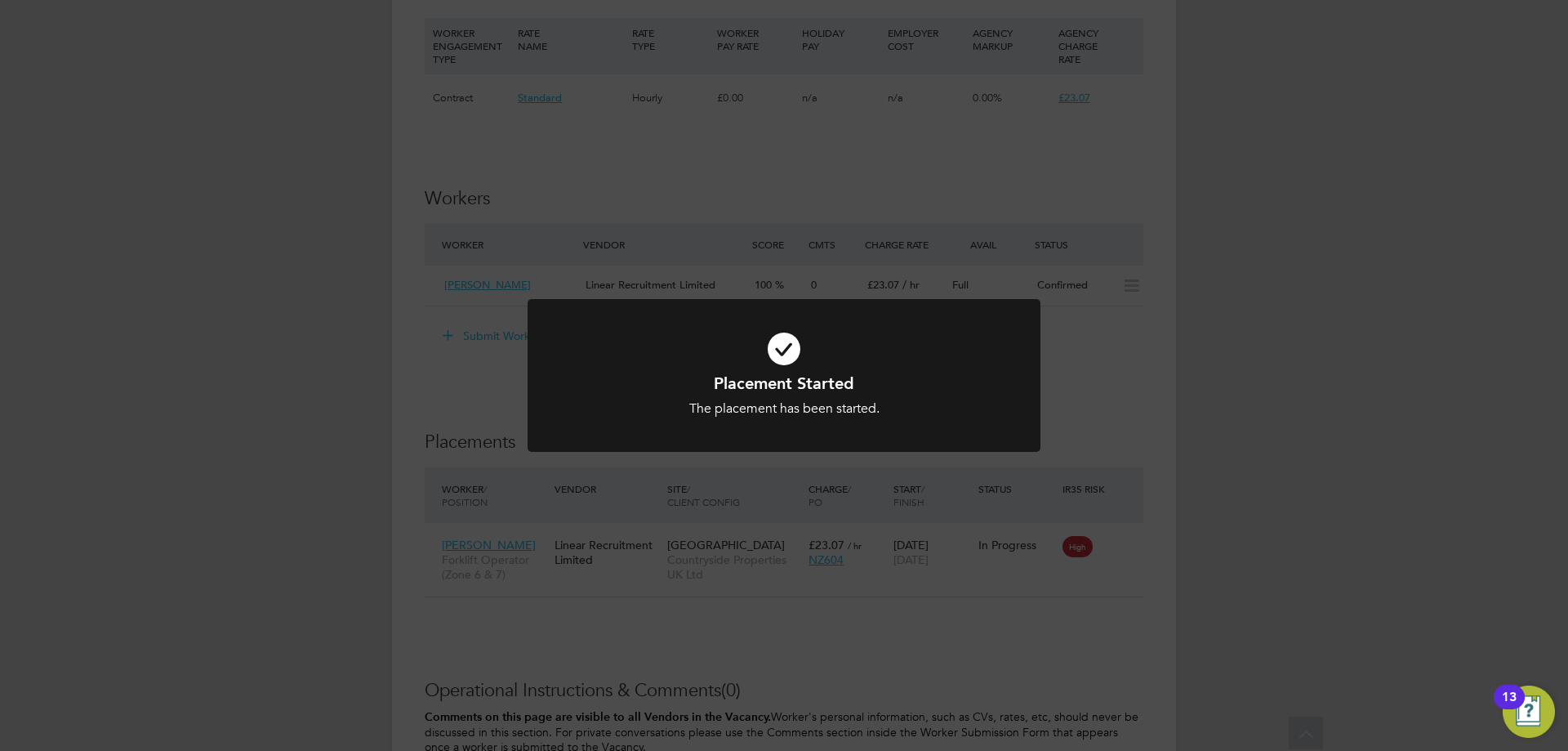
click at [737, 423] on div at bounding box center [784, 375] width 513 height 153
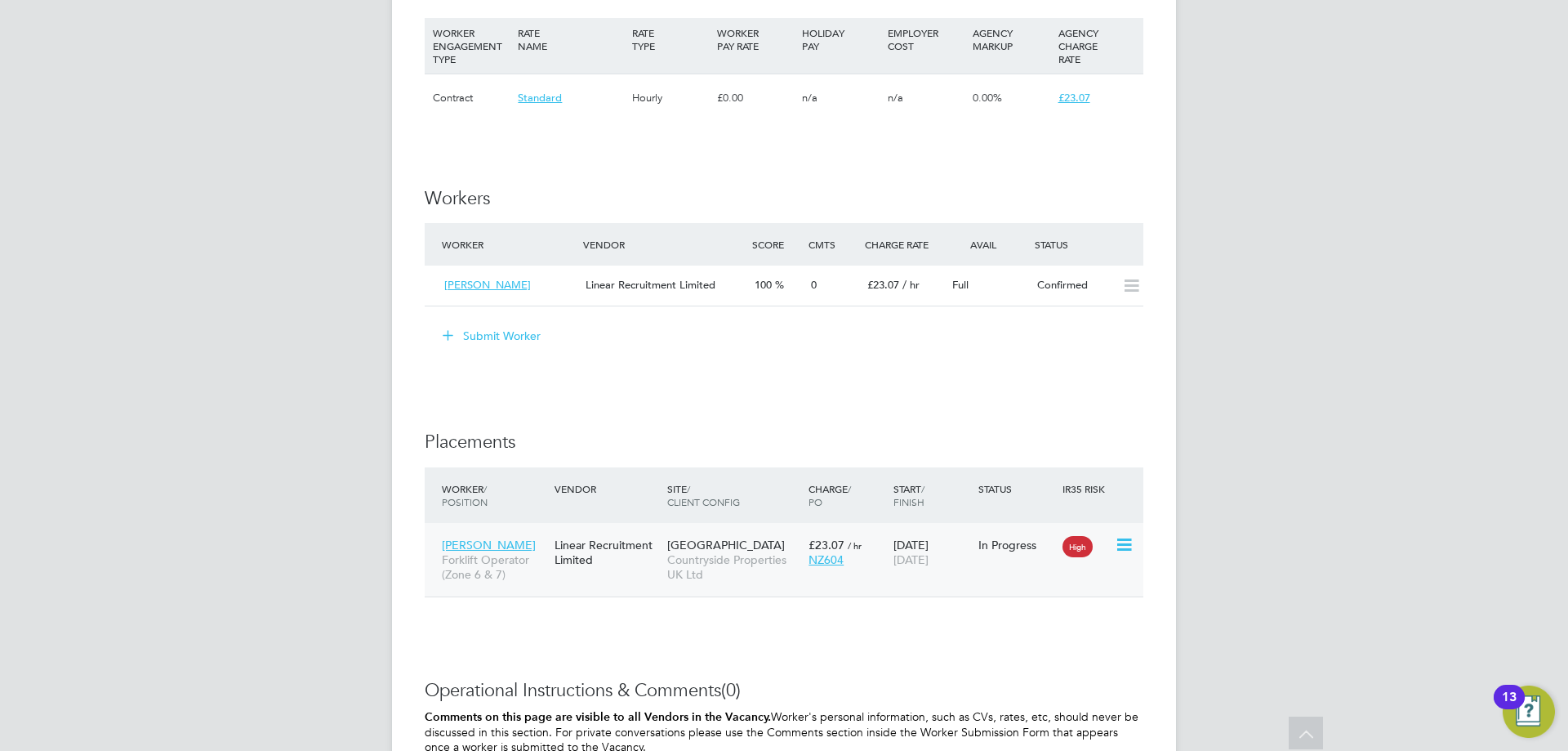
click at [1122, 546] on icon at bounding box center [1123, 544] width 16 height 19
click at [918, 622] on div "IR35 Determination IR35 Status Inside IR35 Status Determination Statement Role_…" at bounding box center [784, 88] width 719 height 1767
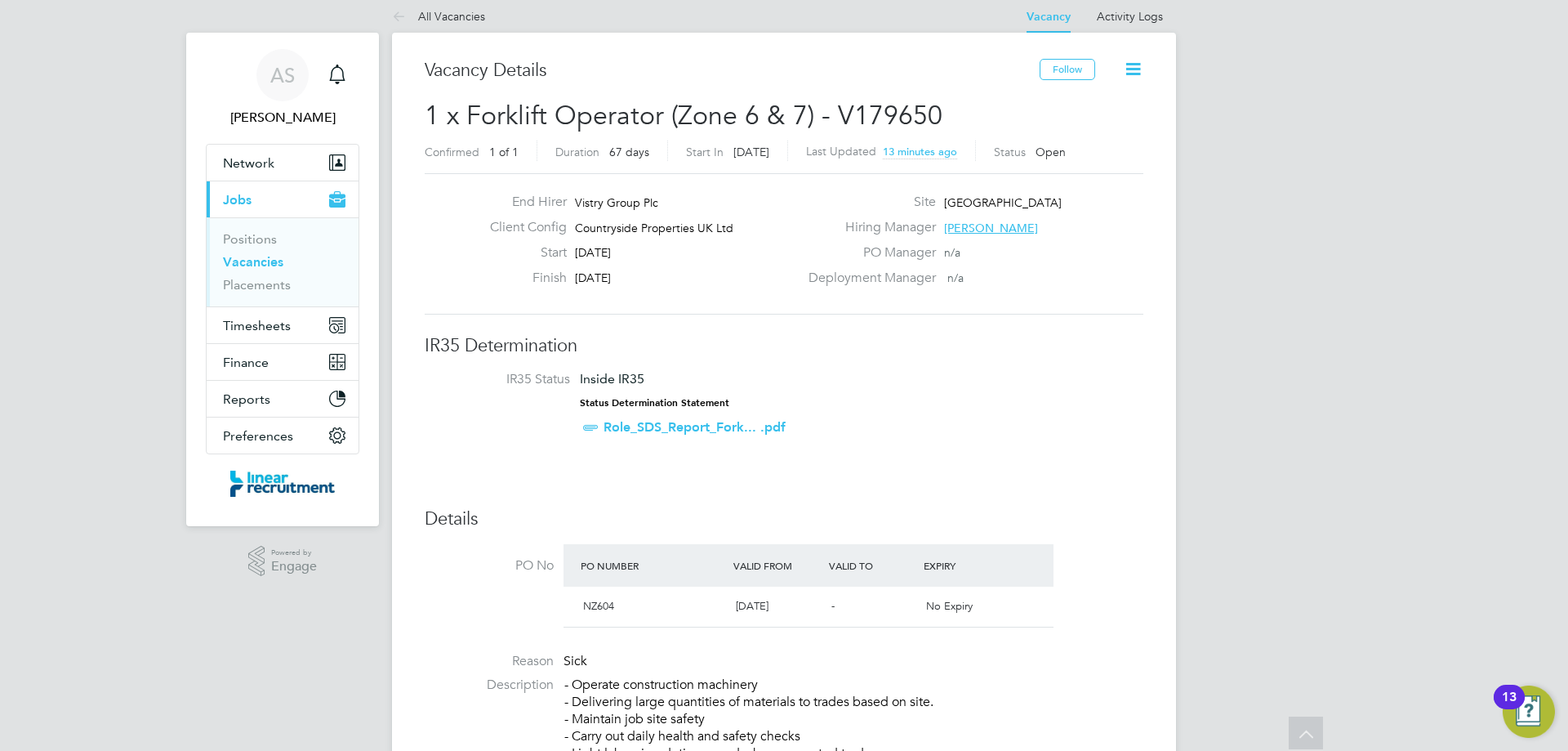
scroll to position [0, 0]
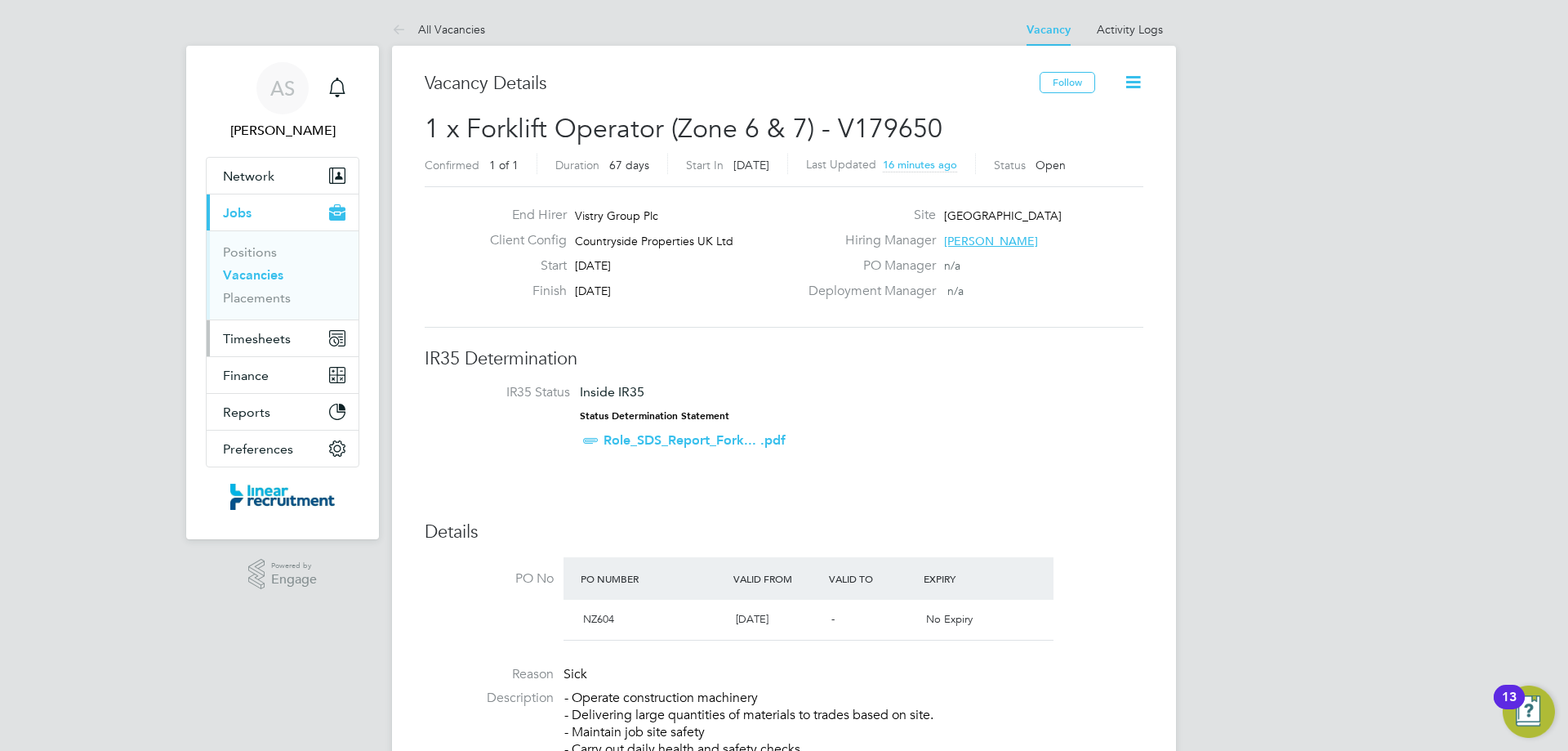
click at [252, 345] on span "Timesheets" at bounding box center [257, 338] width 68 height 15
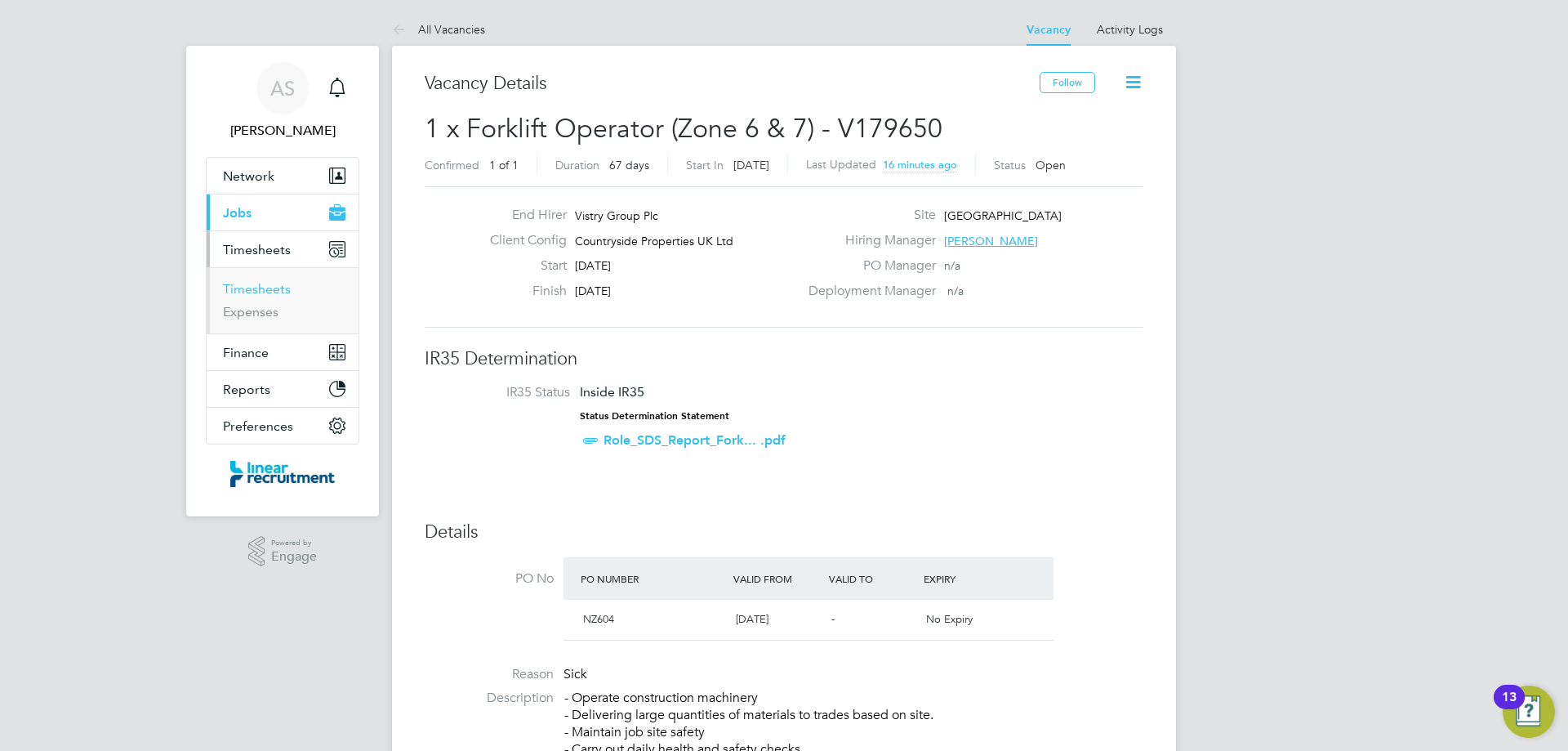
click at [275, 292] on link "Timesheets" at bounding box center [257, 288] width 68 height 15
